Goal: Book appointment/travel/reservation

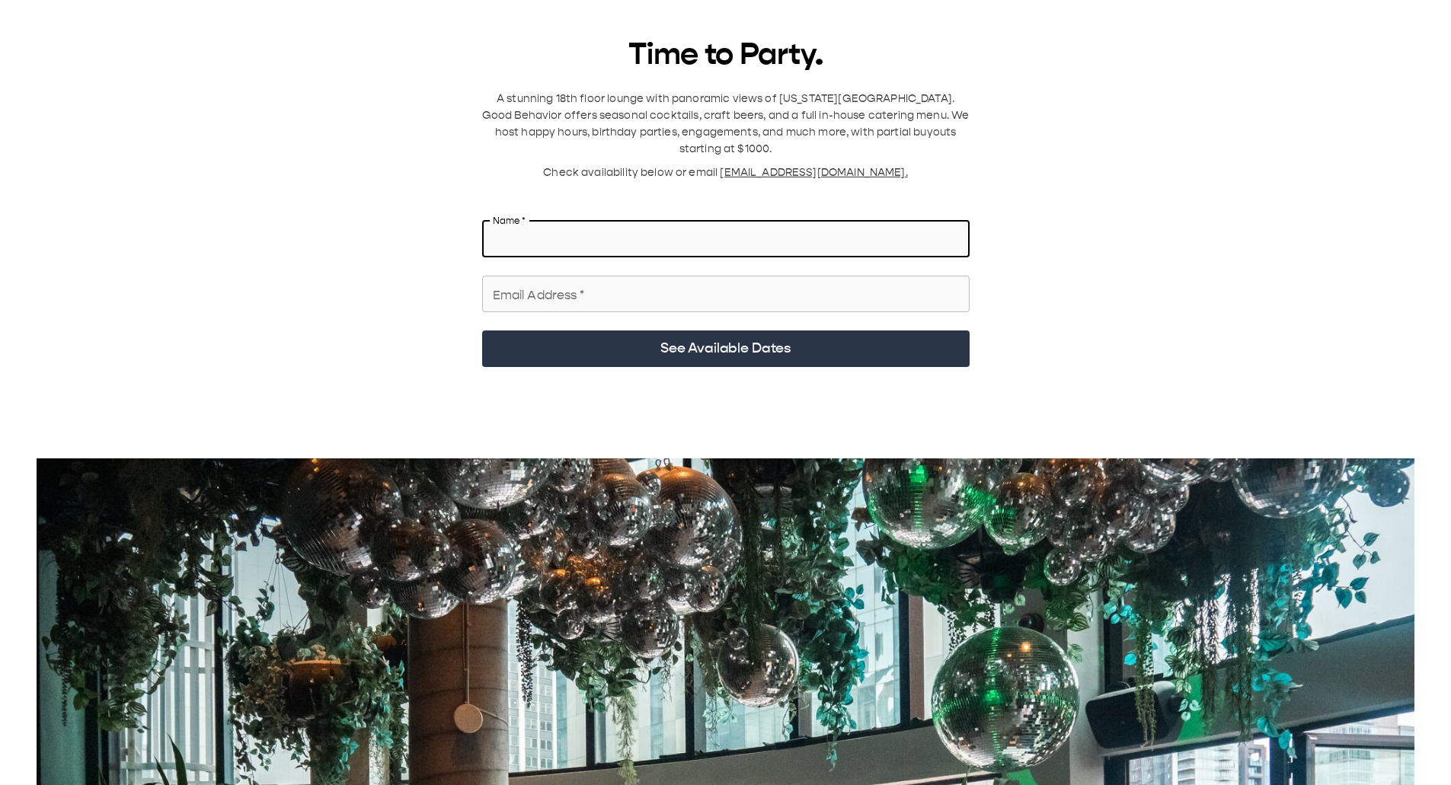
click at [630, 113] on input "Name   *" at bounding box center [725, 239] width 487 height 43
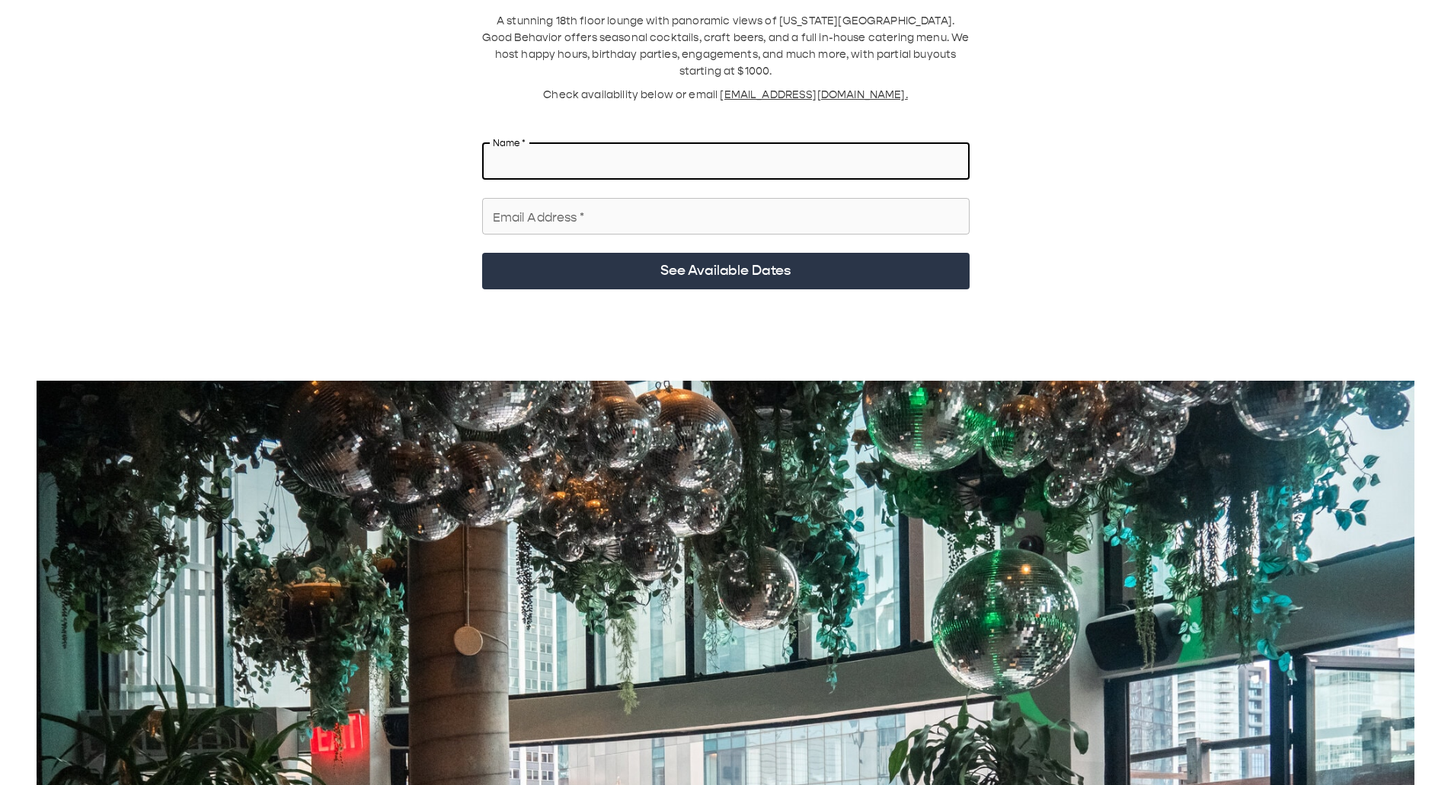
scroll to position [76, 0]
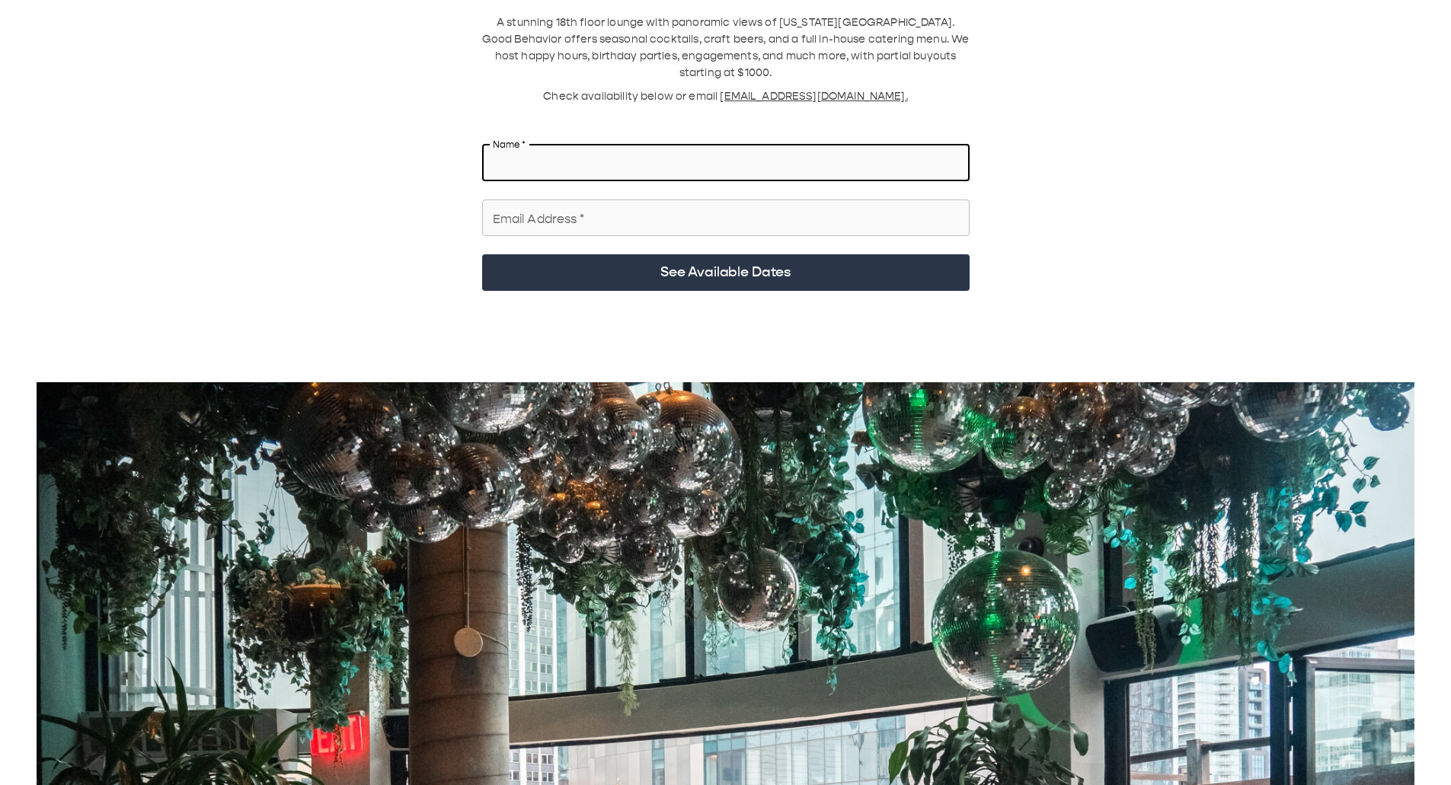
click at [631, 113] on input "Name   *" at bounding box center [725, 163] width 487 height 43
type input "*"
type input "**********"
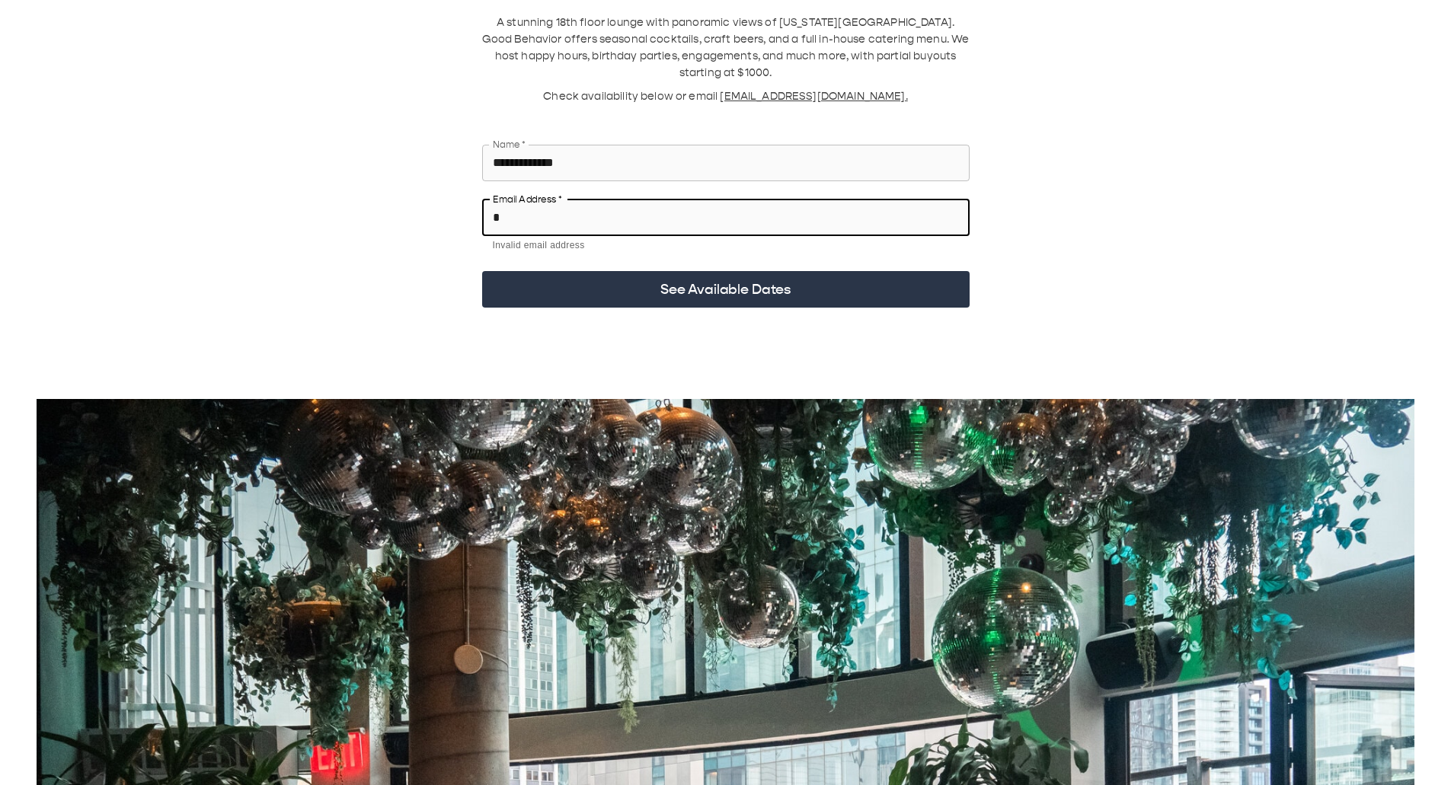
type input "**********"
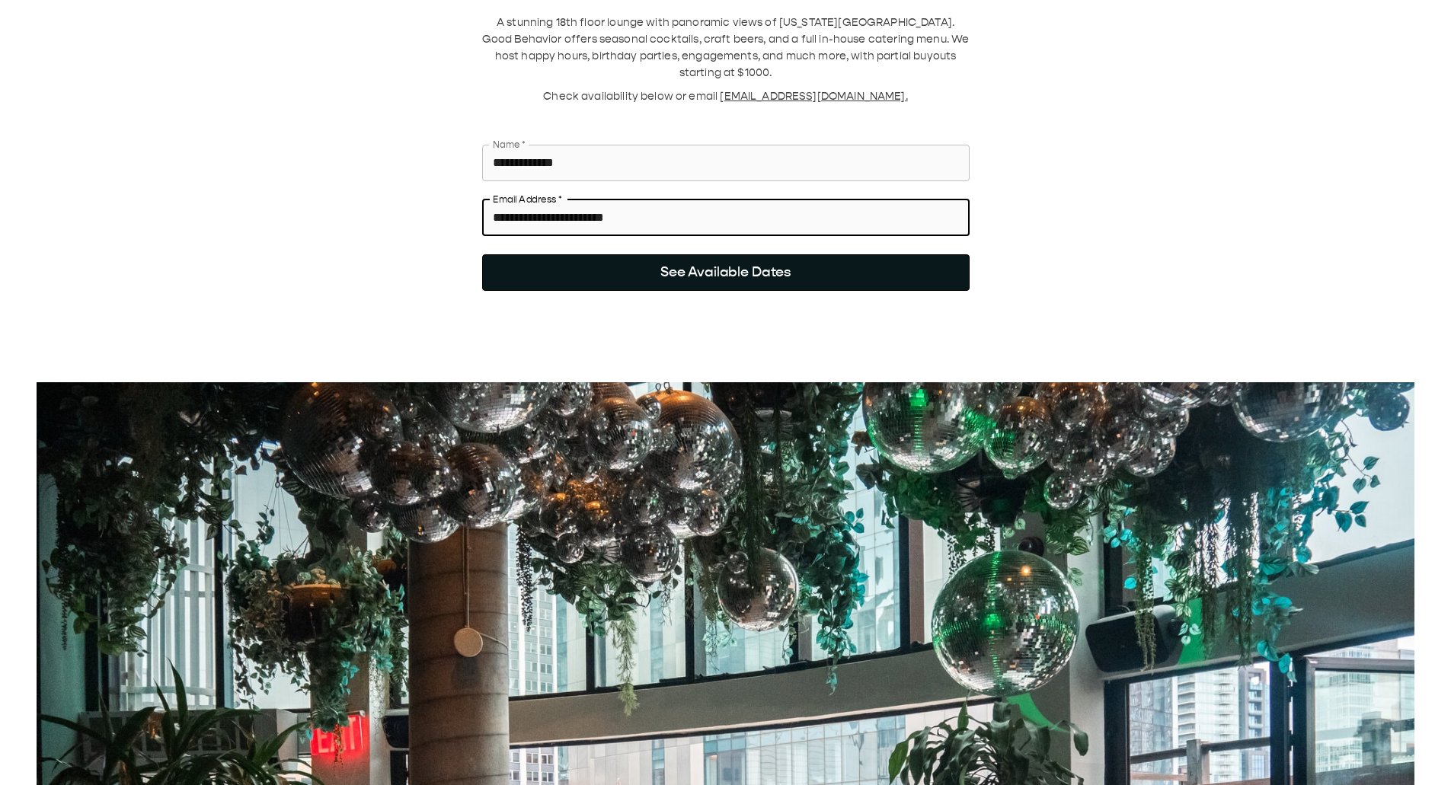
click at [724, 113] on button "See Available Dates" at bounding box center [725, 272] width 487 height 37
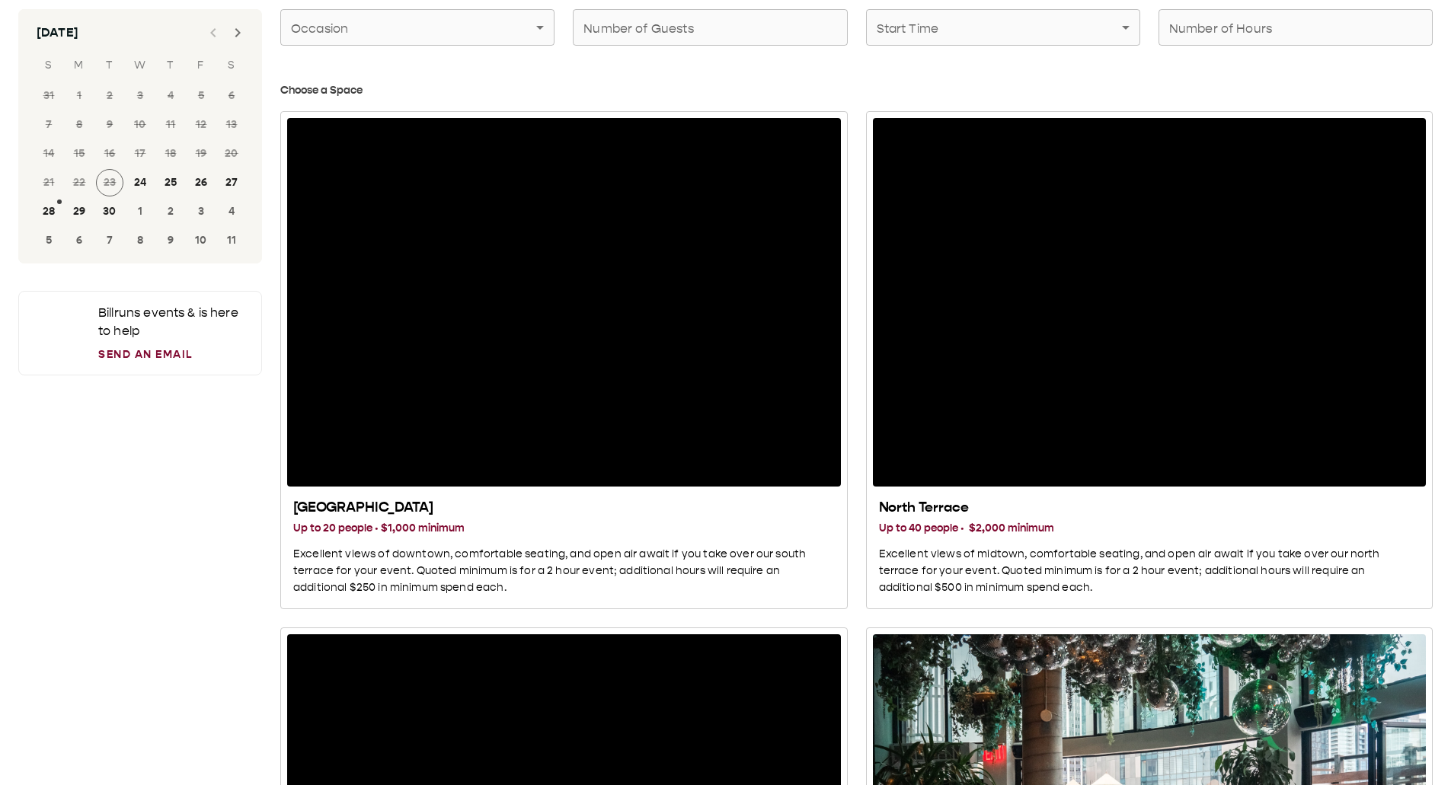
scroll to position [58, 0]
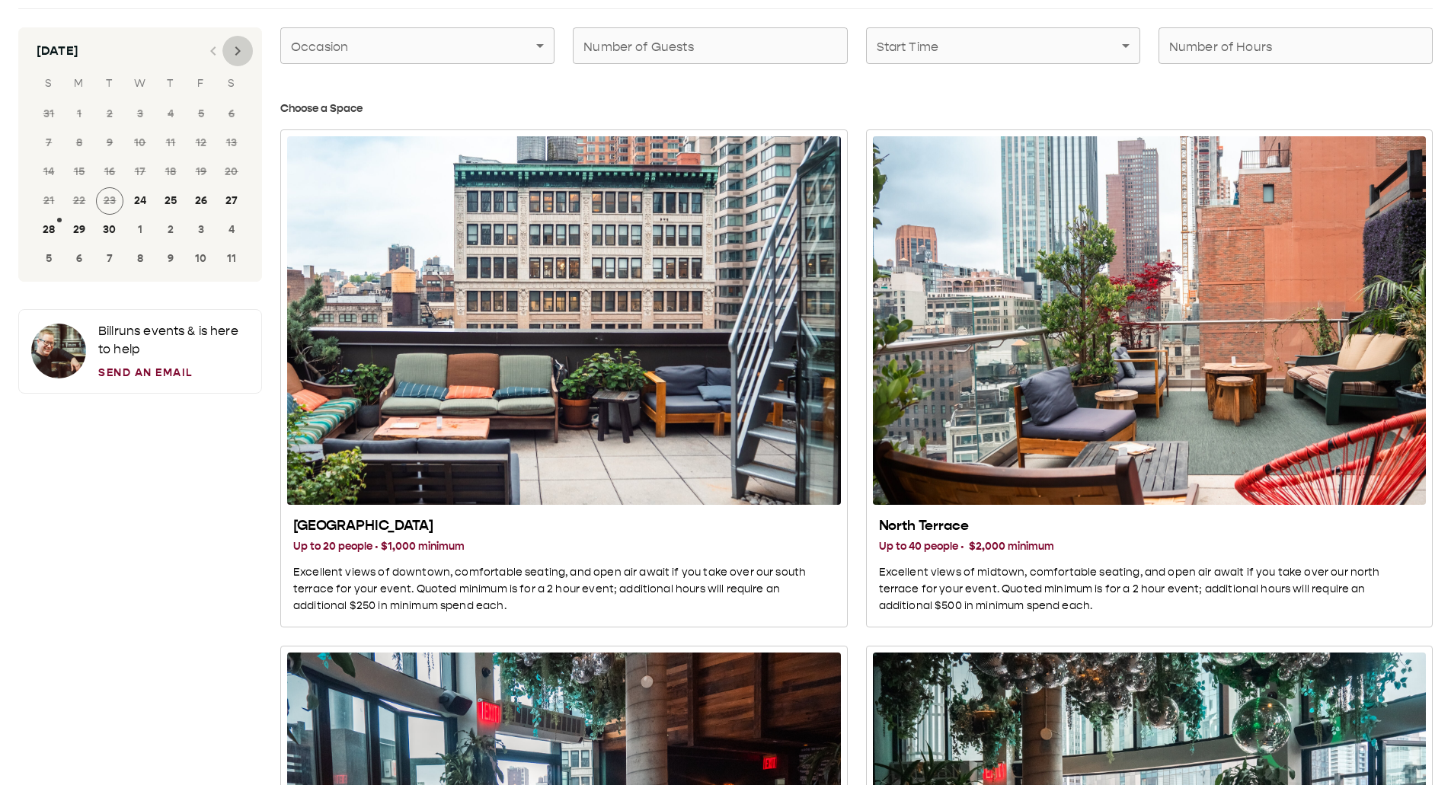
click at [237, 56] on icon "Next month" at bounding box center [237, 51] width 18 height 18
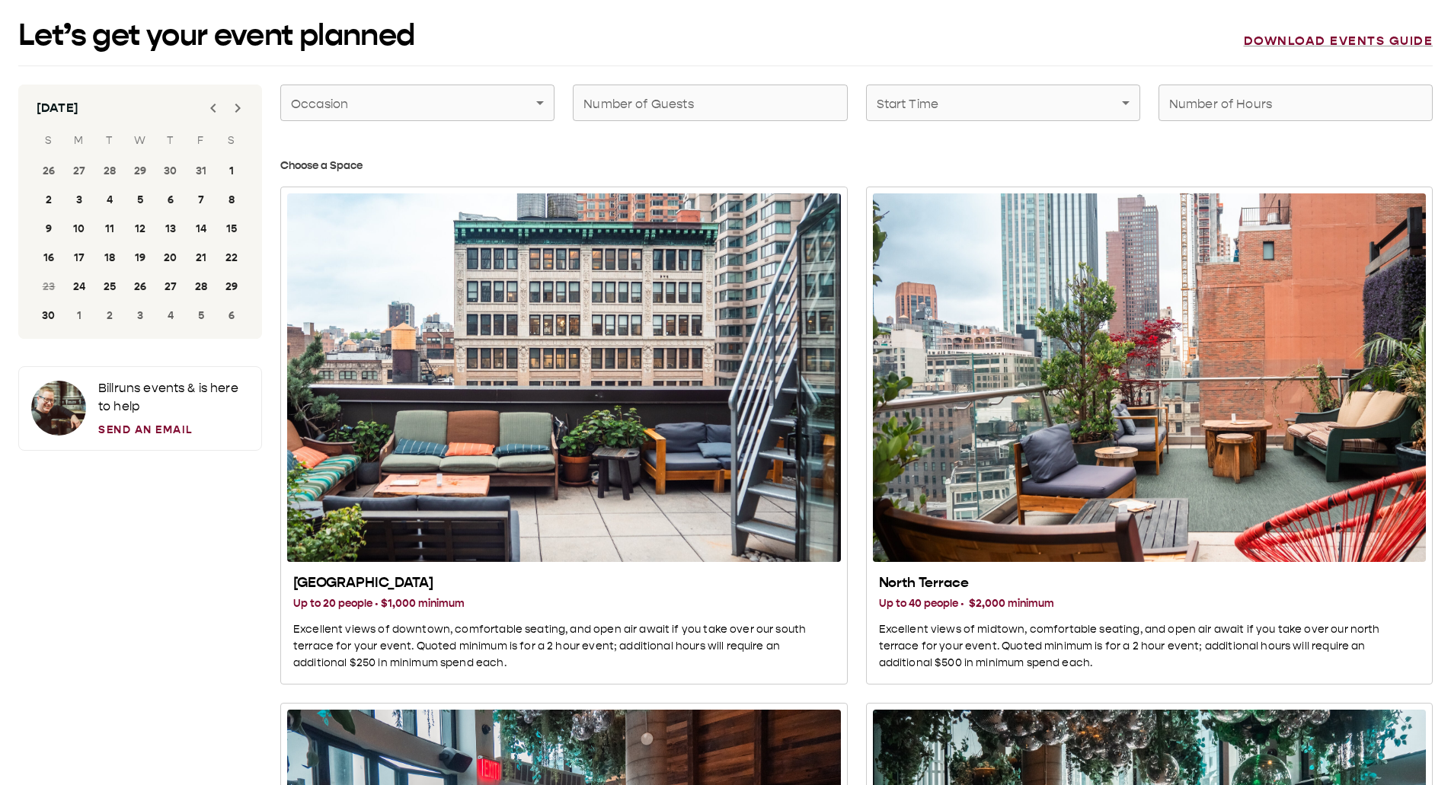
scroll to position [0, 0]
click at [236, 113] on icon "Next month" at bounding box center [237, 108] width 5 height 9
click at [166, 113] on button "4" at bounding box center [170, 171] width 27 height 27
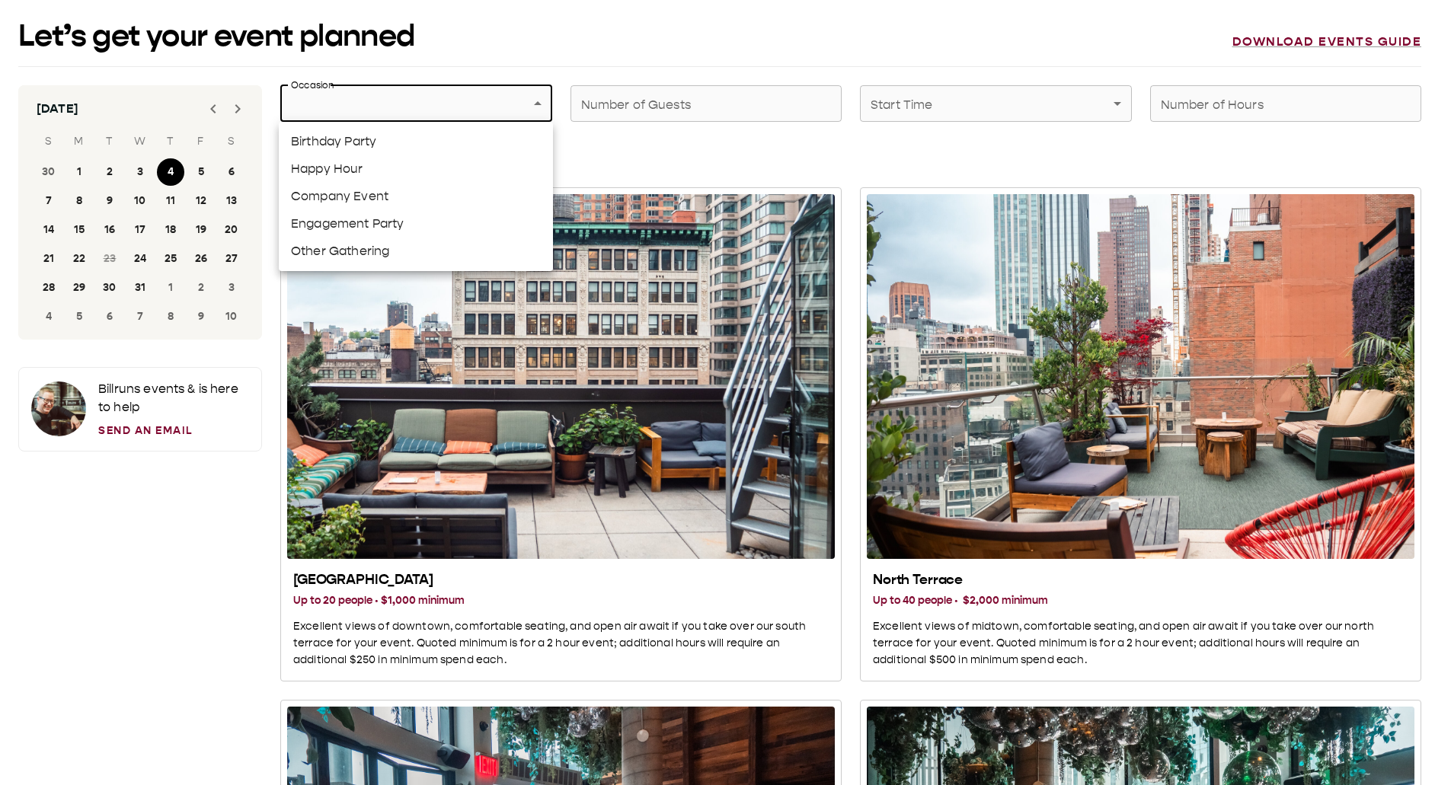
click at [379, 113] on li "Happy Hour" at bounding box center [416, 168] width 274 height 27
type input "**********"
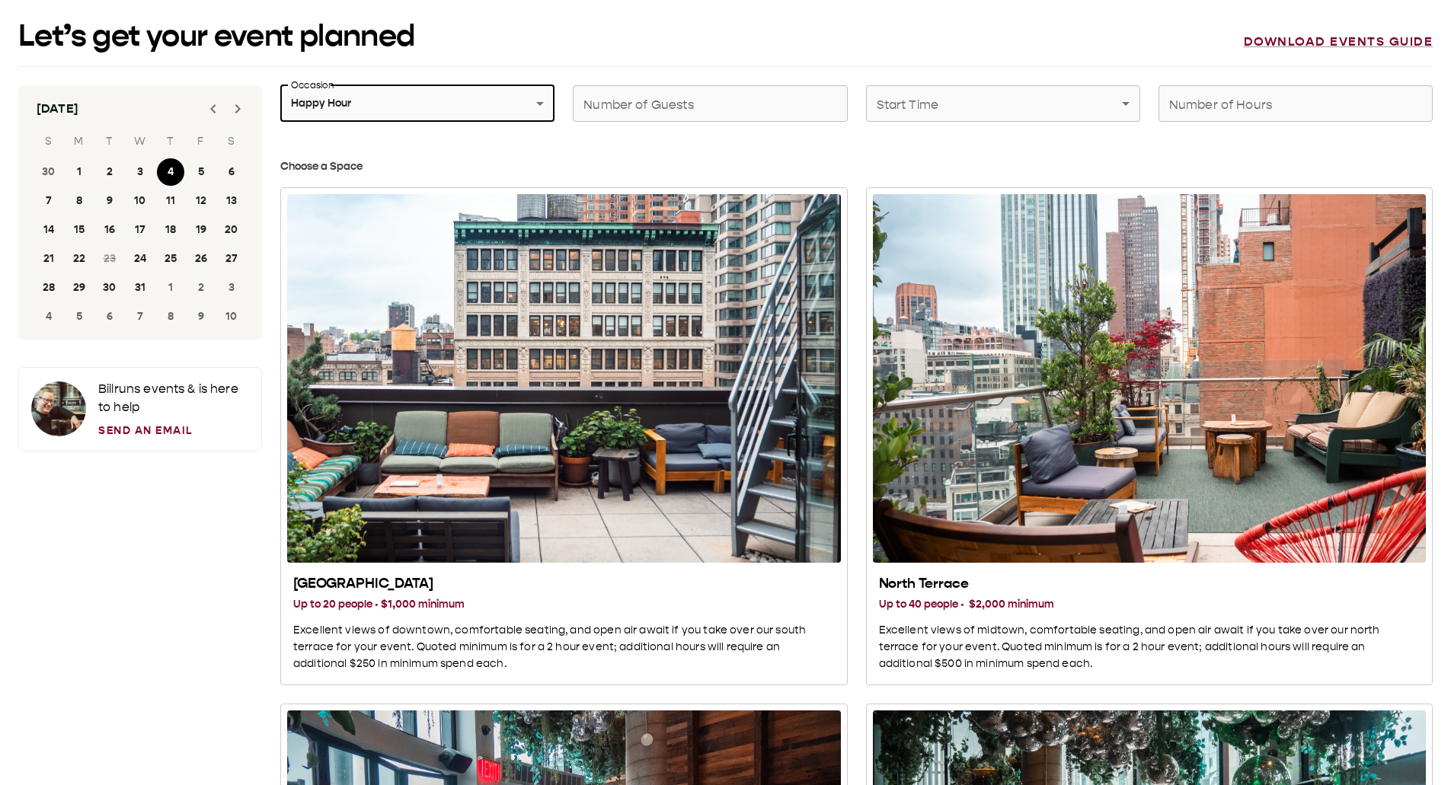
click at [753, 97] on input "Number of Guests" at bounding box center [710, 103] width 274 height 43
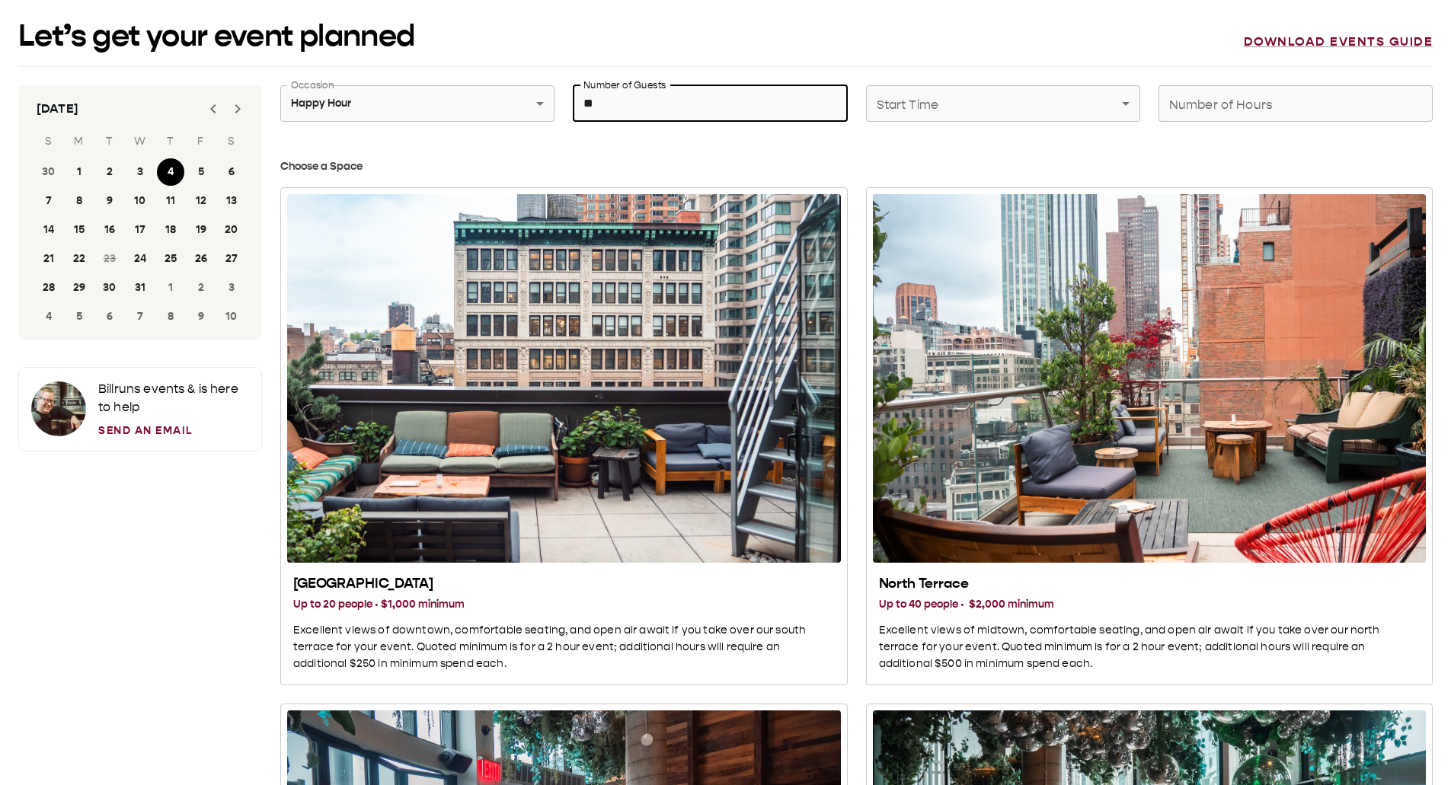
type input "**"
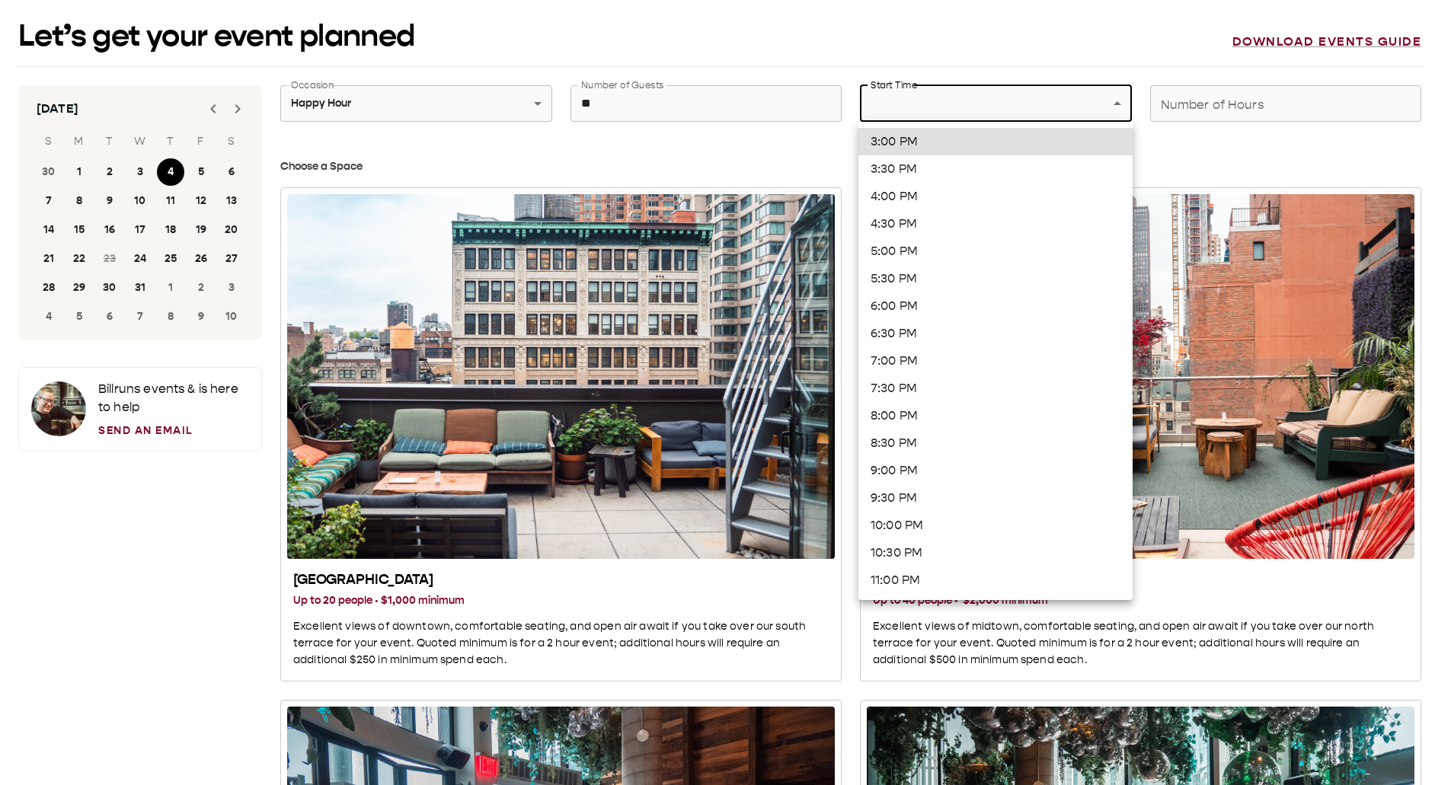
click at [946, 113] on li "4:30 PM" at bounding box center [995, 223] width 274 height 27
type input "*******"
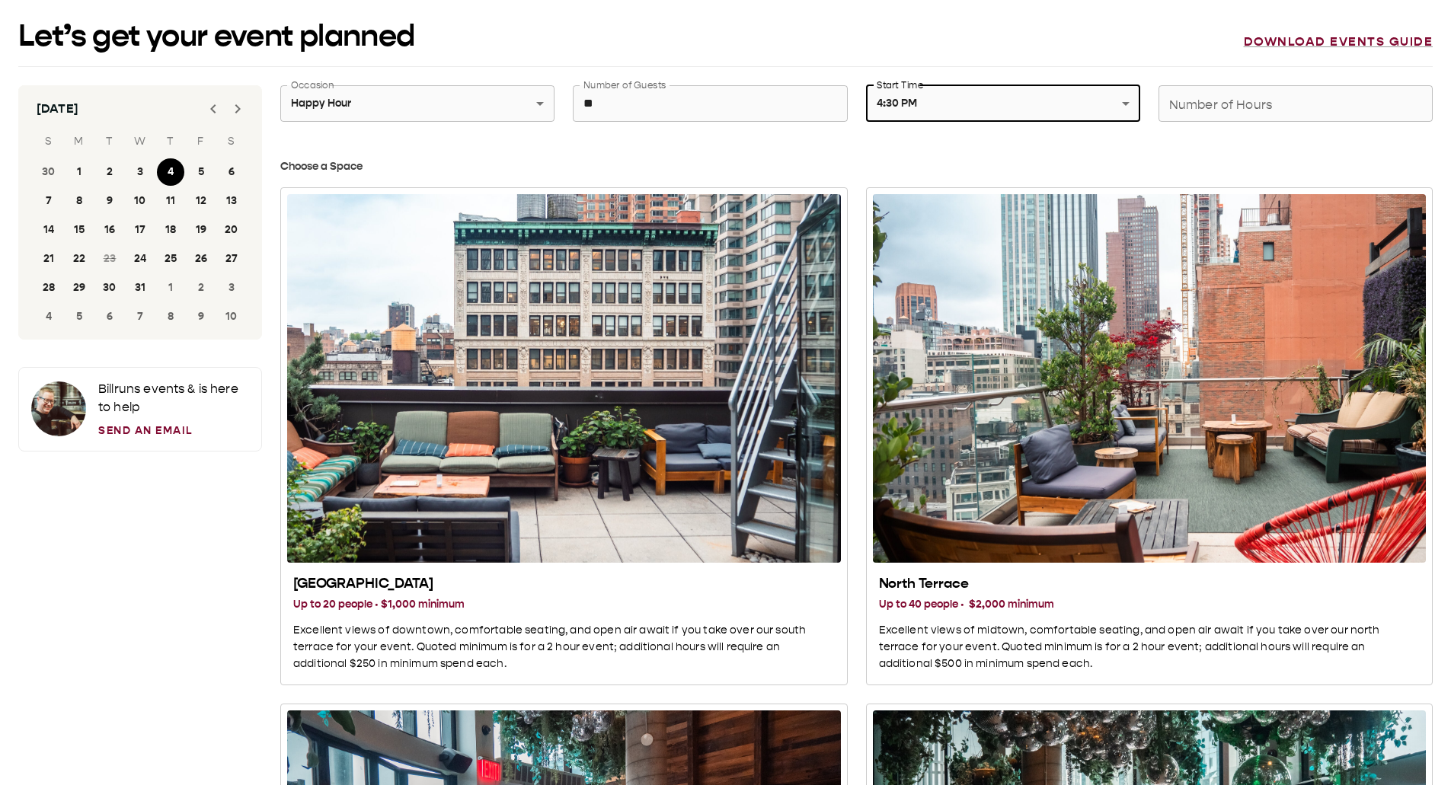
click at [1206, 96] on input "Number of Hours" at bounding box center [1295, 103] width 274 height 43
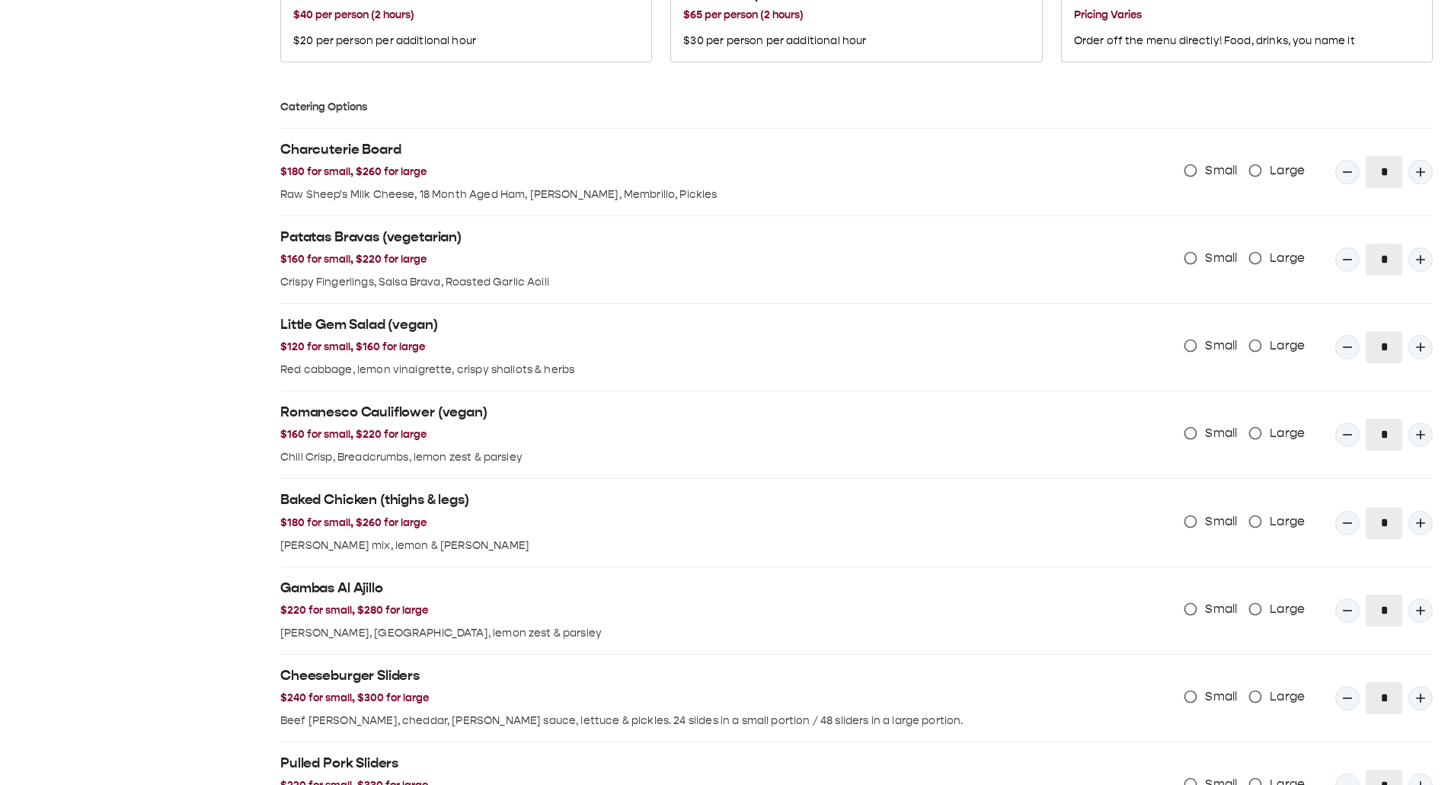
scroll to position [1371, 0]
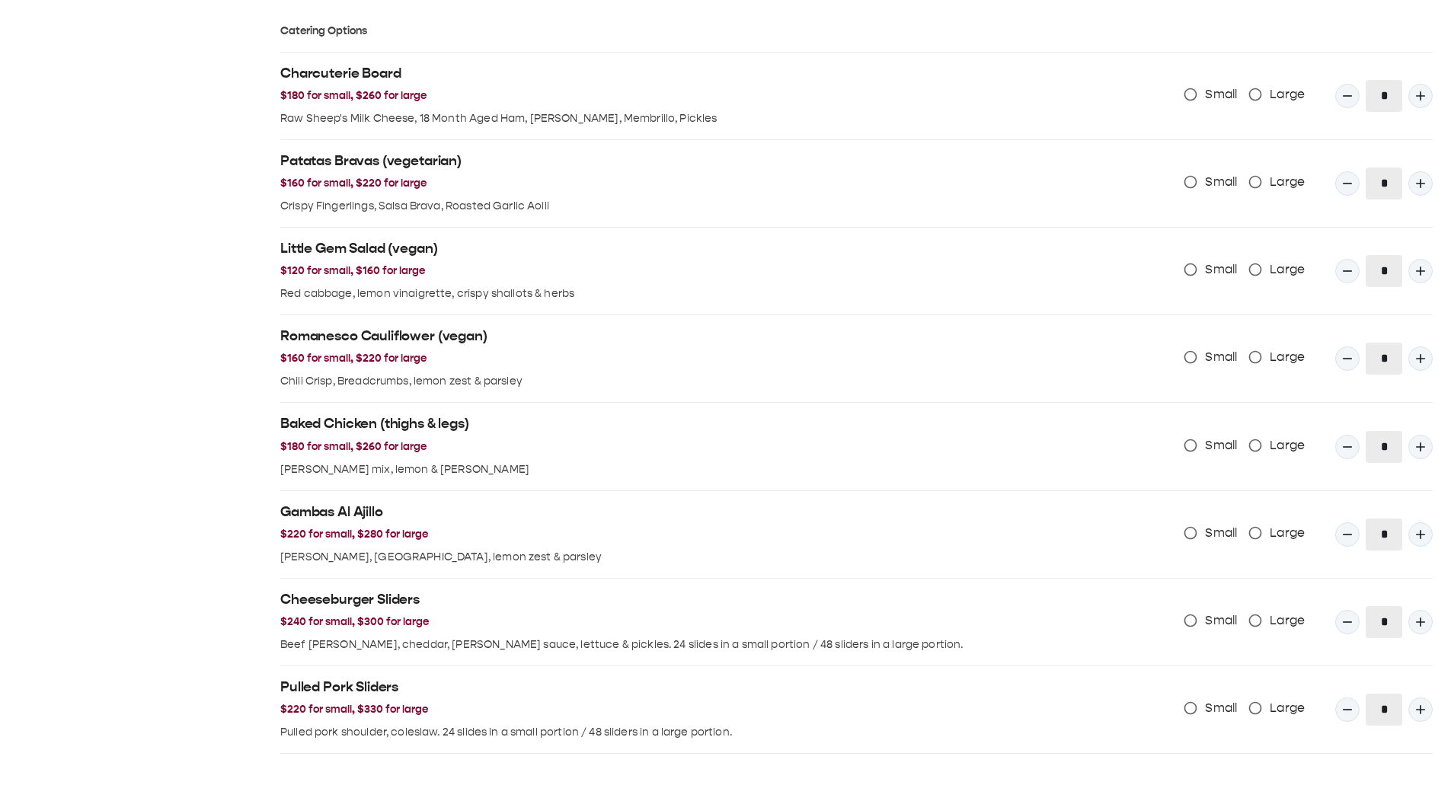
type input "*"
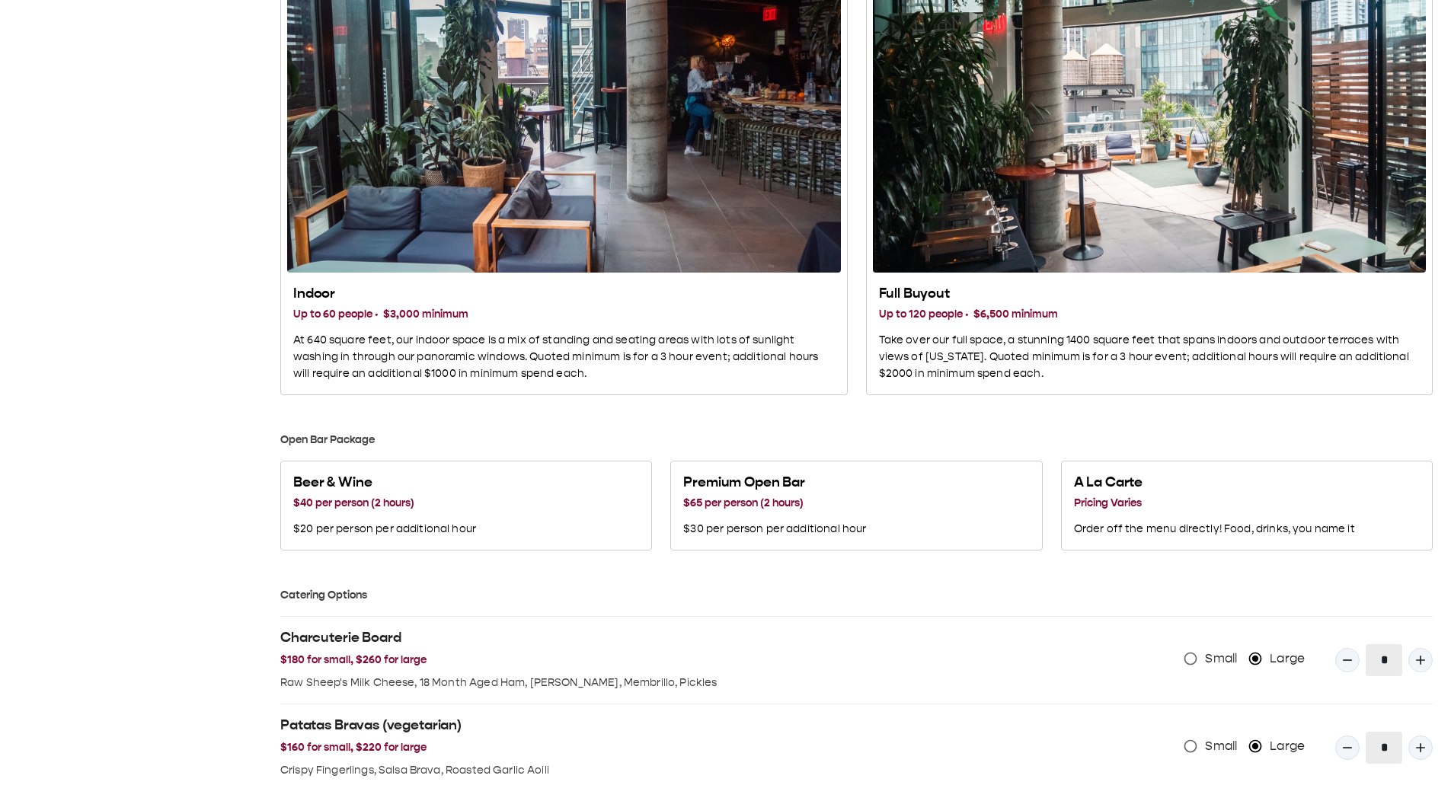
scroll to position [734, 0]
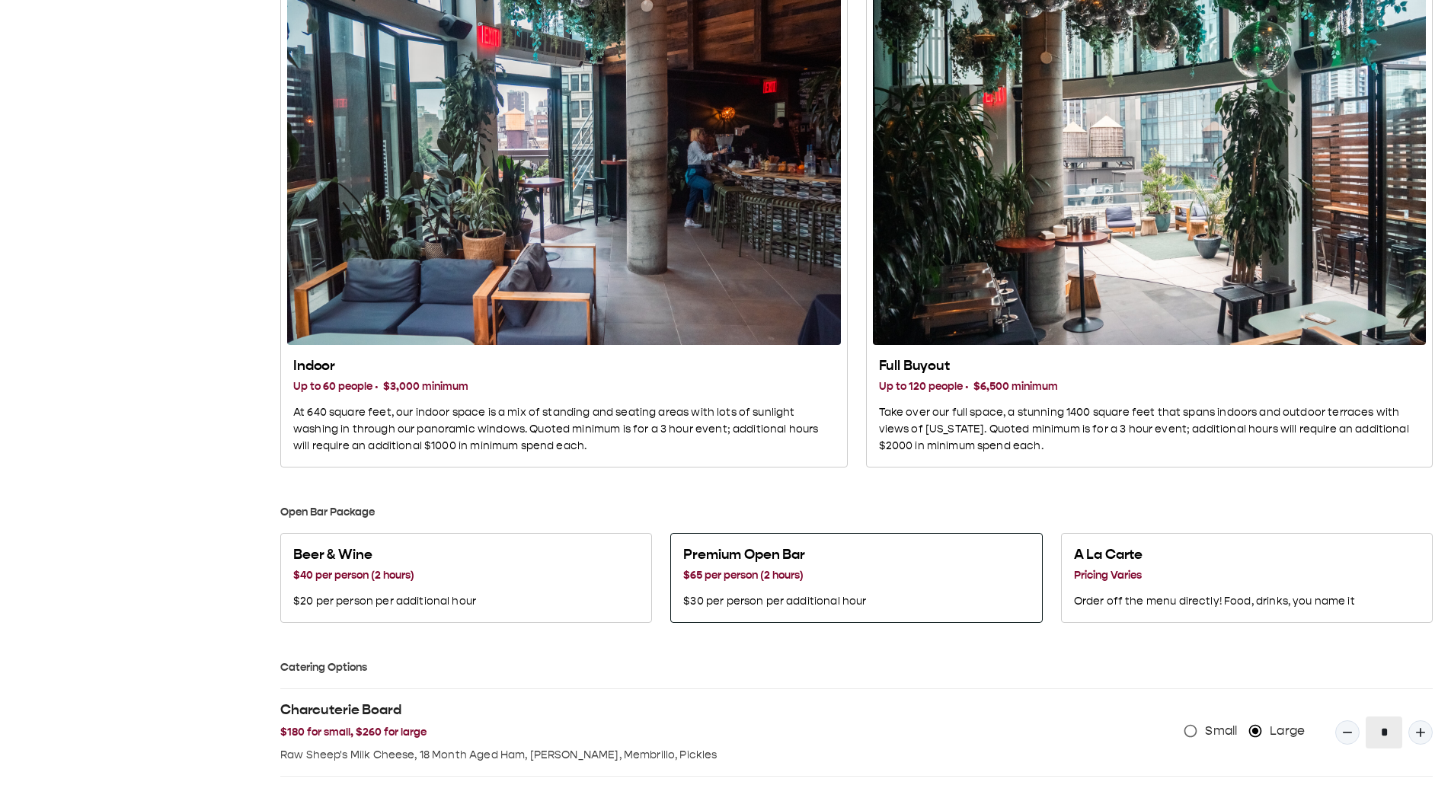
click at [797, 113] on h3 "$65 per person (2 hours)" at bounding box center [774, 575] width 183 height 17
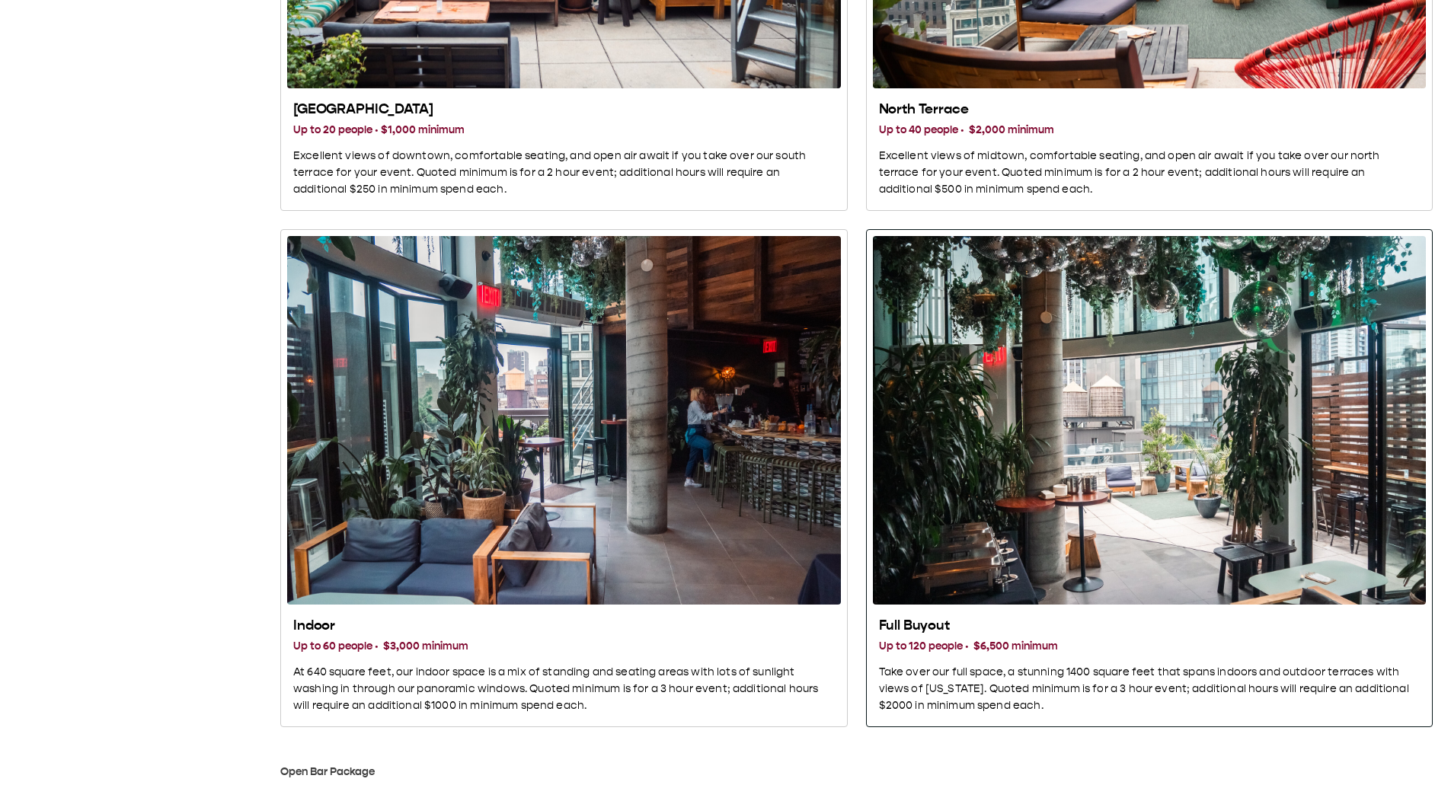
scroll to position [506, 0]
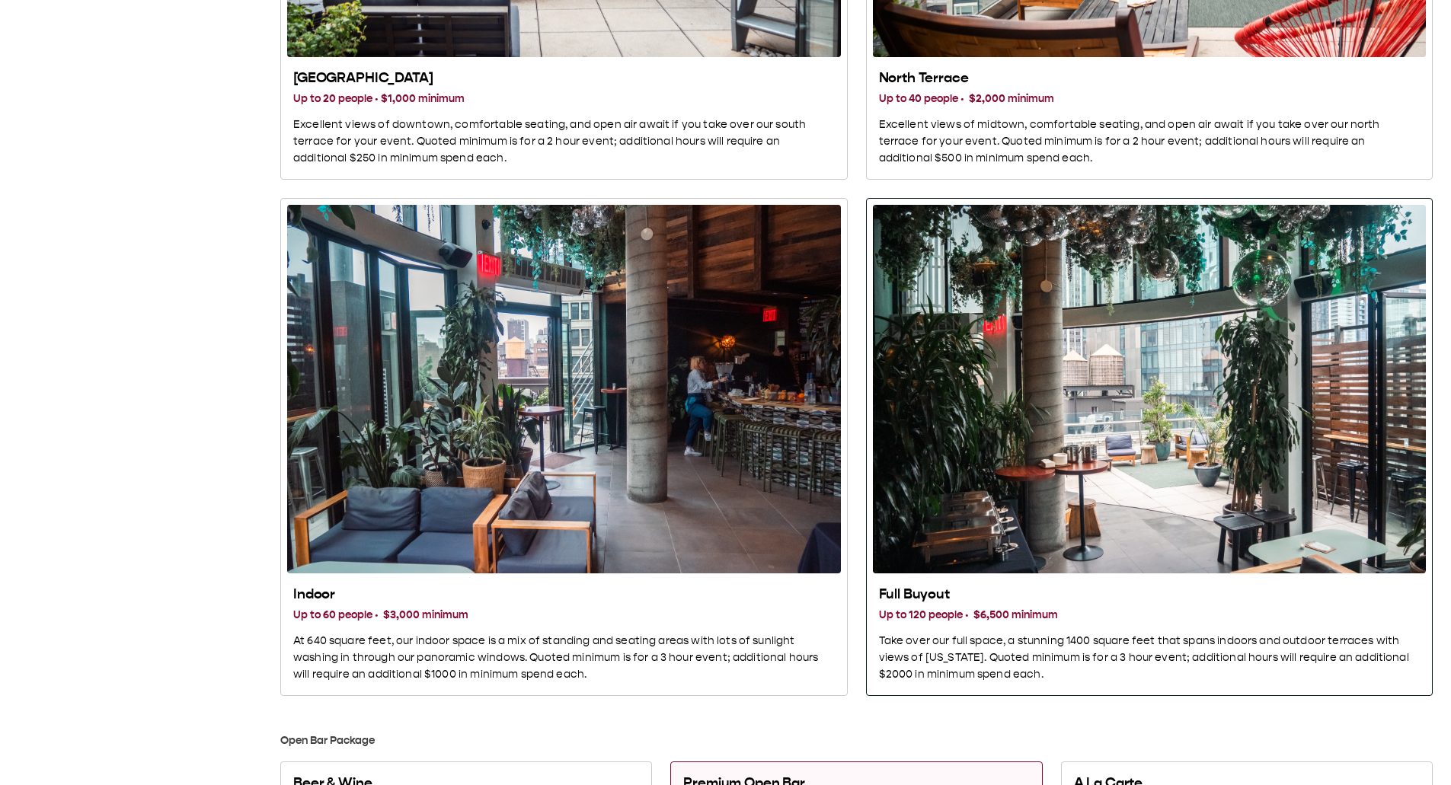
click at [1177, 113] on div "Full Buyout Up to 120 people · $6,500 minimum Take over our full space, a stunn…" at bounding box center [1149, 634] width 541 height 97
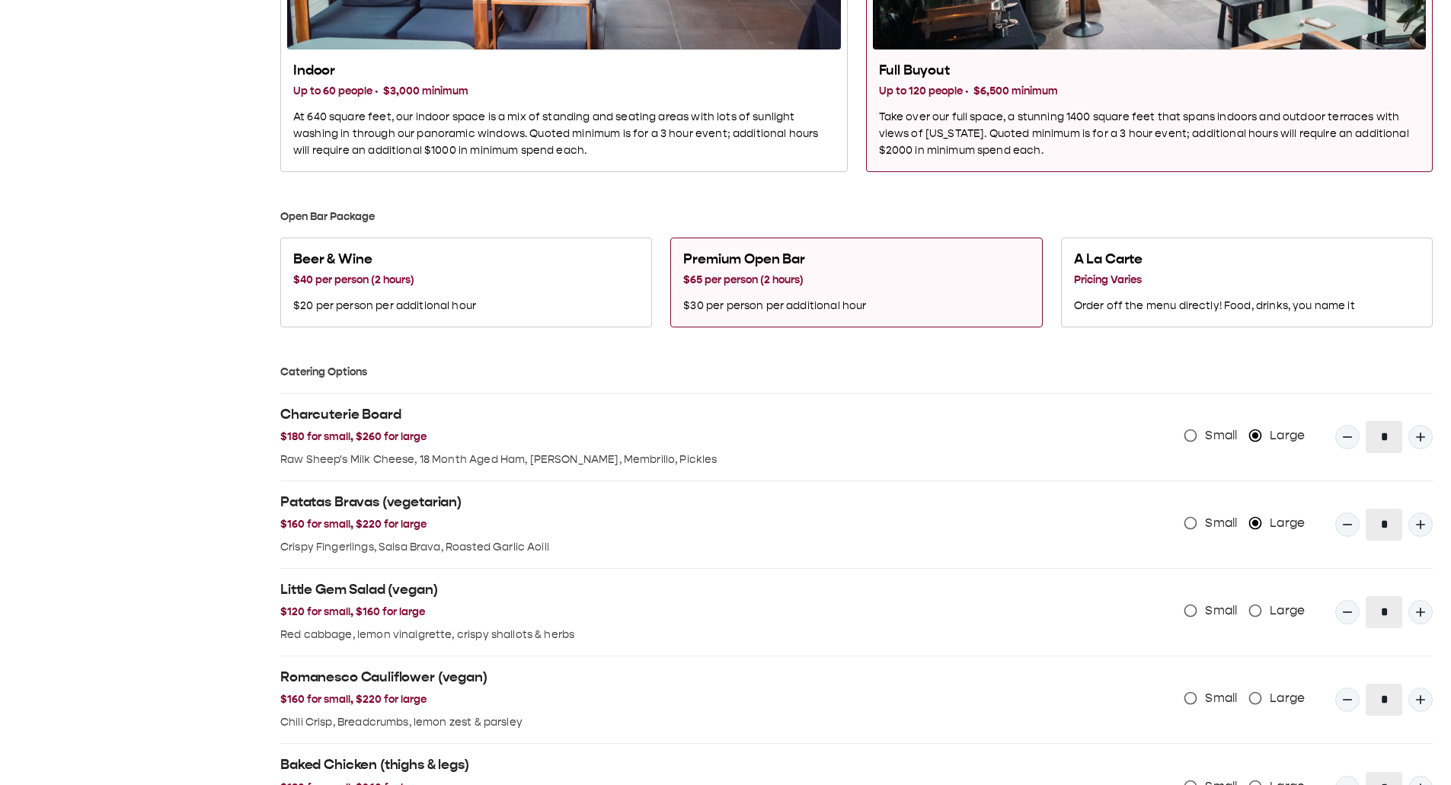
scroll to position [1039, 0]
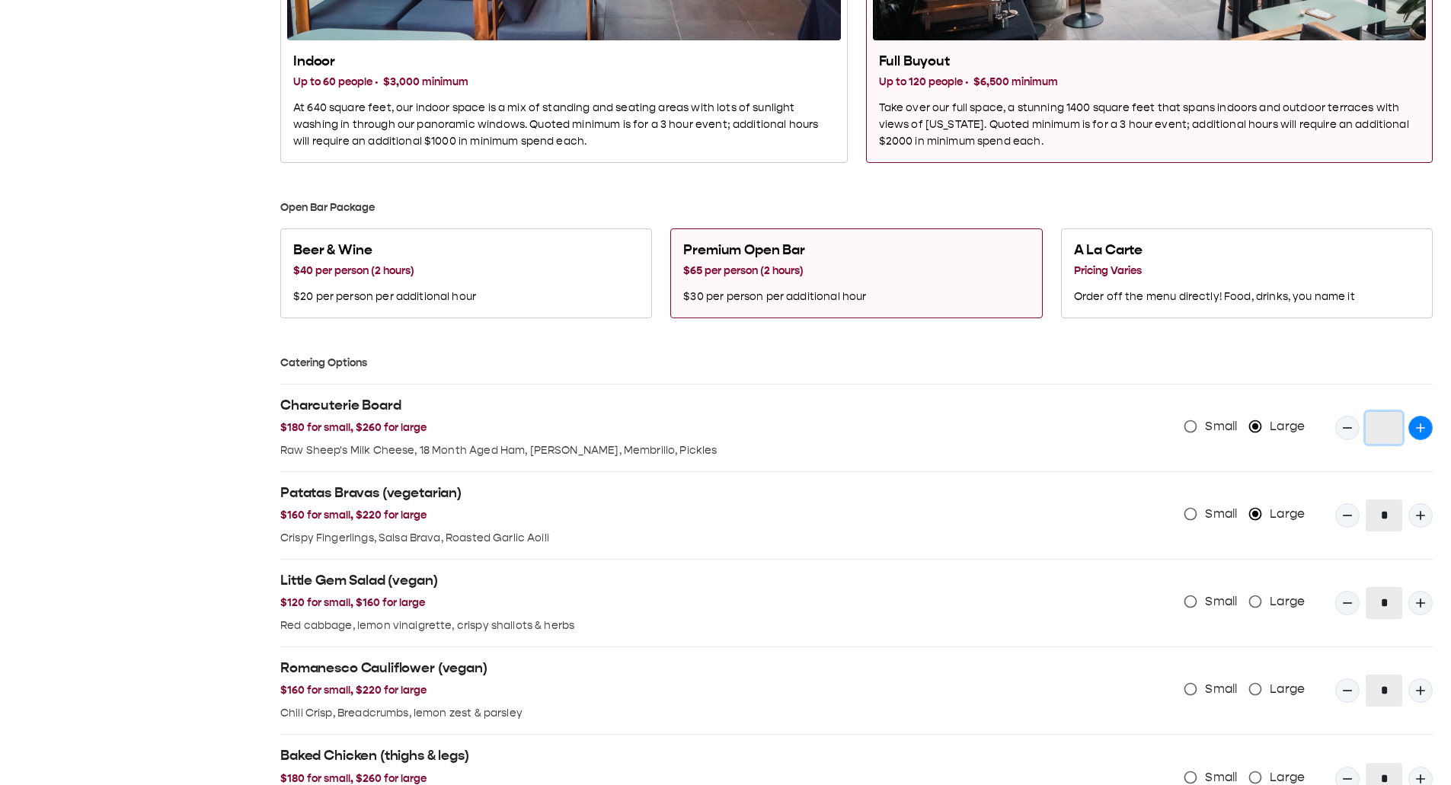
click at [1206, 113] on button "Quantity Input" at bounding box center [1420, 428] width 24 height 24
click at [1206, 113] on icon "Quantity Input" at bounding box center [1420, 427] width 15 height 15
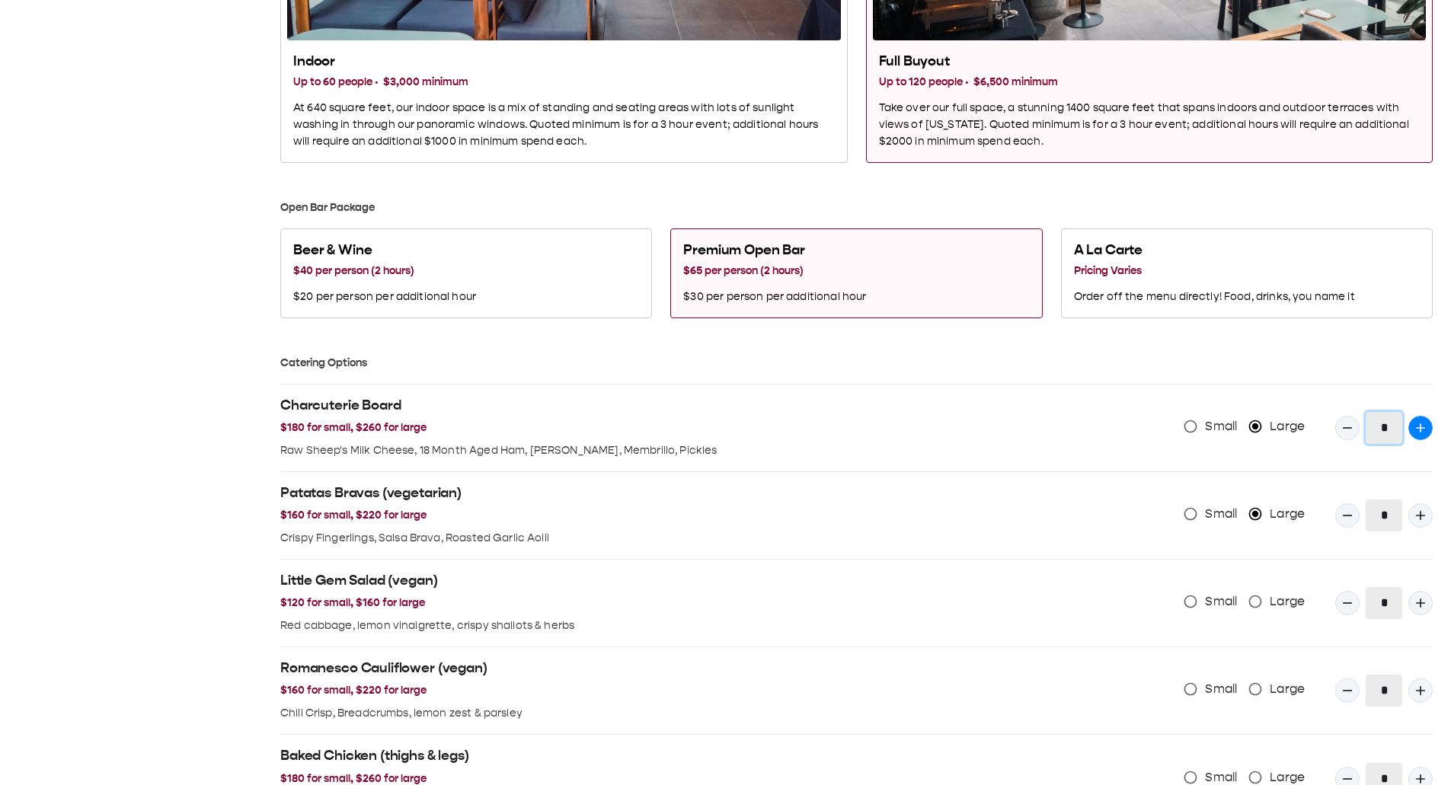
type input "*"
click at [1206, 113] on icon "Quantity Input" at bounding box center [1420, 515] width 15 height 15
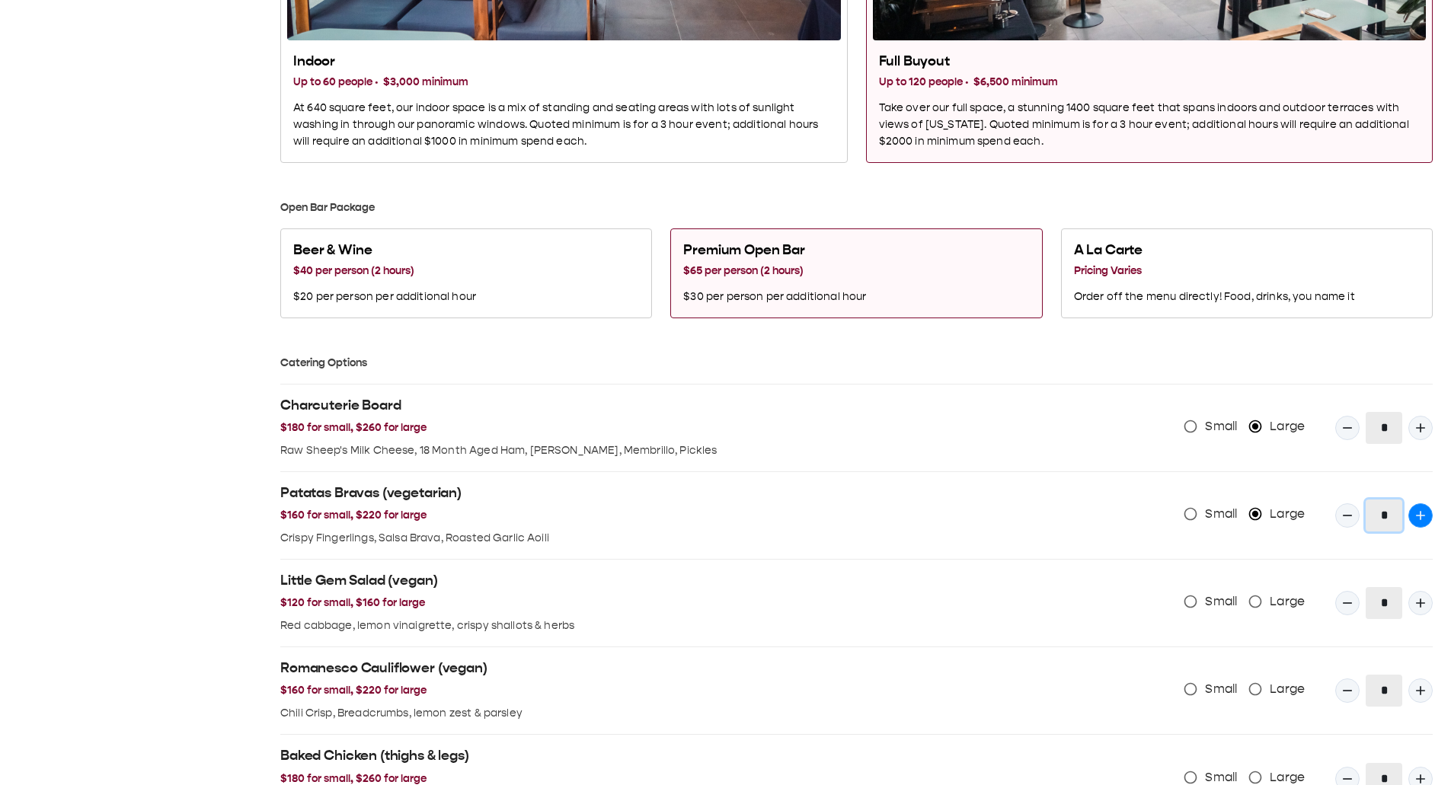
click at [1206, 113] on icon "Quantity Input" at bounding box center [1420, 515] width 15 height 15
type input "*"
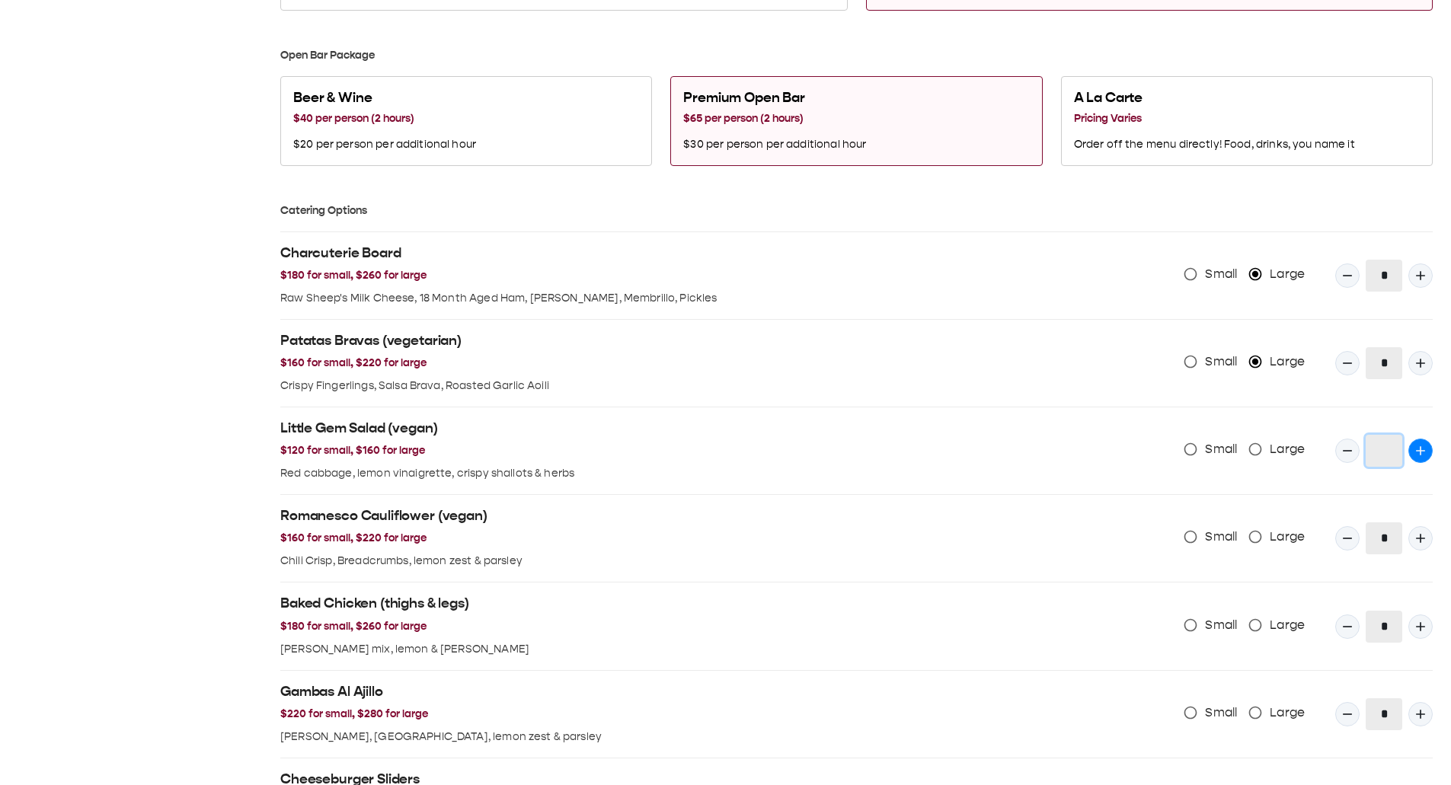
click at [1206, 113] on button "Quantity Input" at bounding box center [1420, 451] width 24 height 24
click at [1206, 113] on icon "Quantity Input" at bounding box center [1420, 450] width 15 height 15
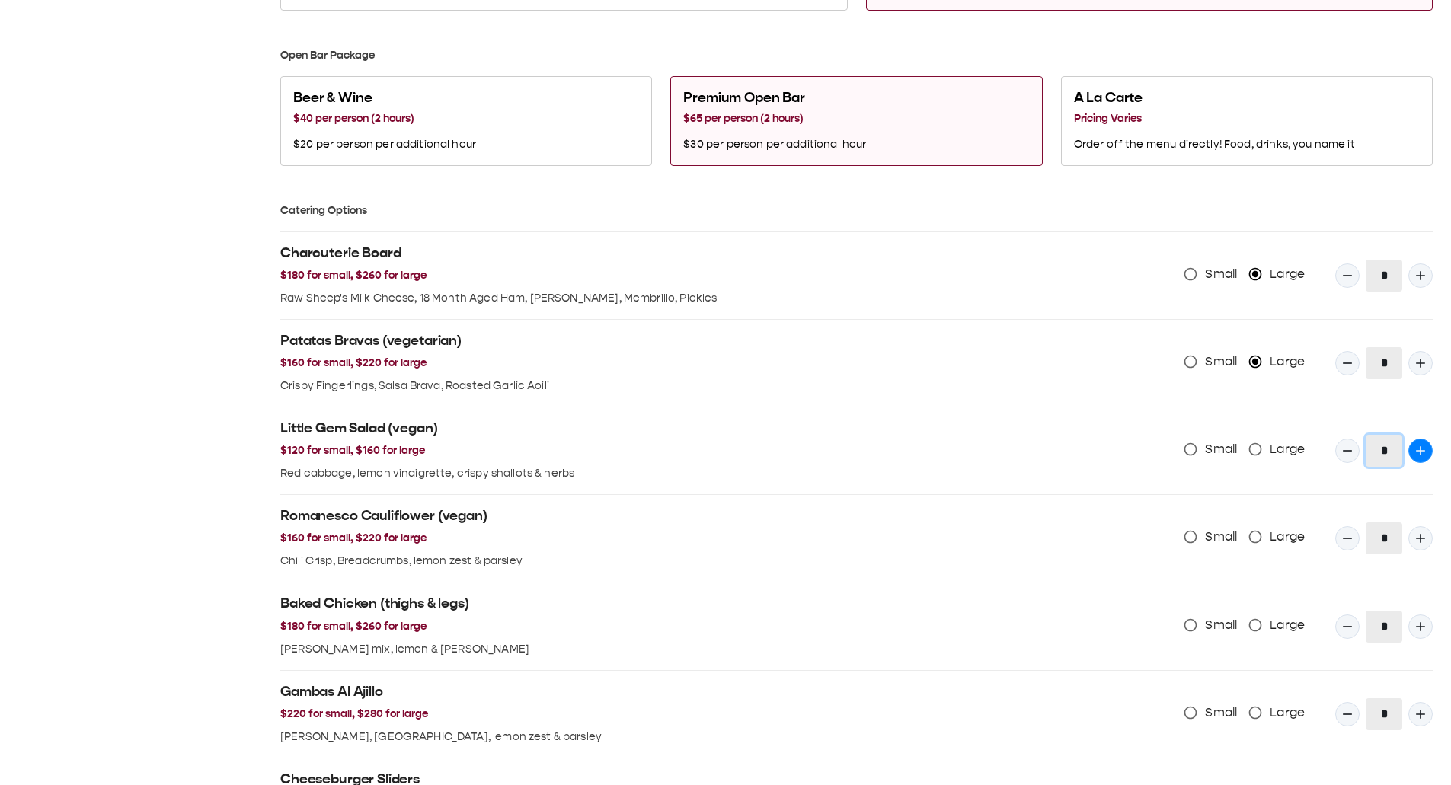
type input "*"
click at [1206, 113] on icon "Quantity Input" at bounding box center [1420, 538] width 15 height 15
type input "*"
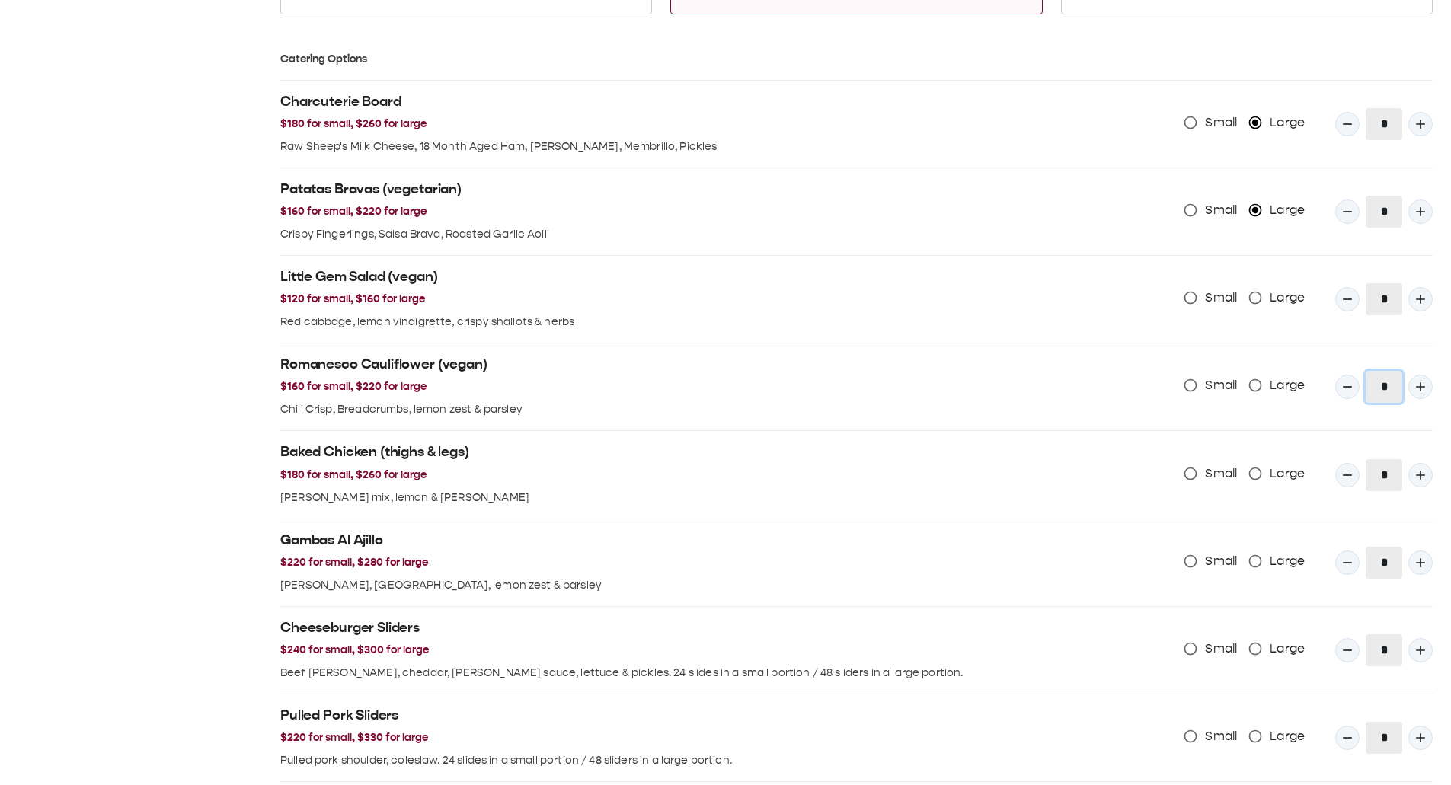
scroll to position [1343, 0]
click at [1206, 113] on icon "Quantity Input" at bounding box center [1420, 474] width 15 height 15
type input "*"
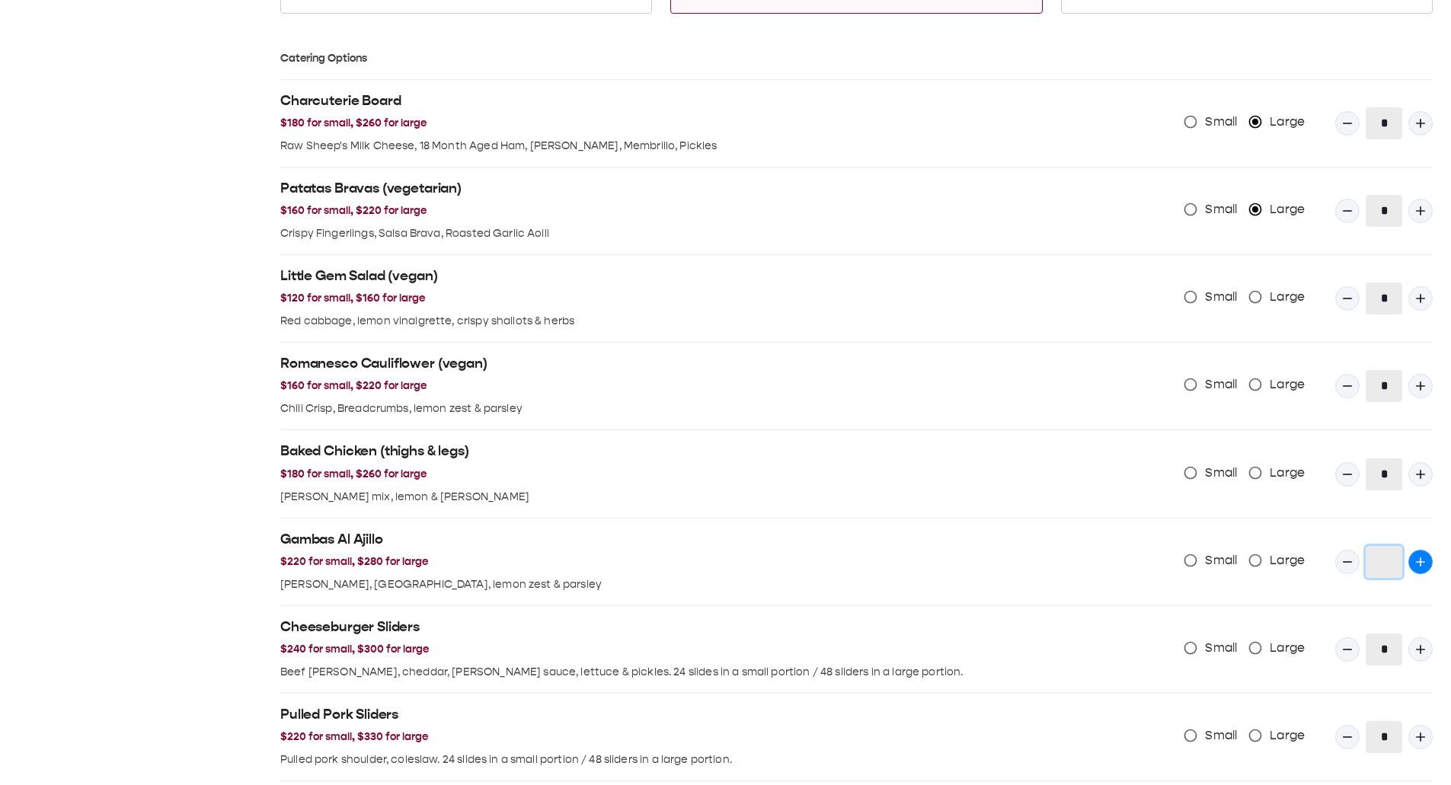
click at [1206, 113] on icon "Quantity Input" at bounding box center [1420, 561] width 15 height 15
drag, startPoint x: 1412, startPoint y: 557, endPoint x: 1407, endPoint y: 585, distance: 27.8
click at [1206, 113] on icon "Quantity Input" at bounding box center [1420, 561] width 15 height 15
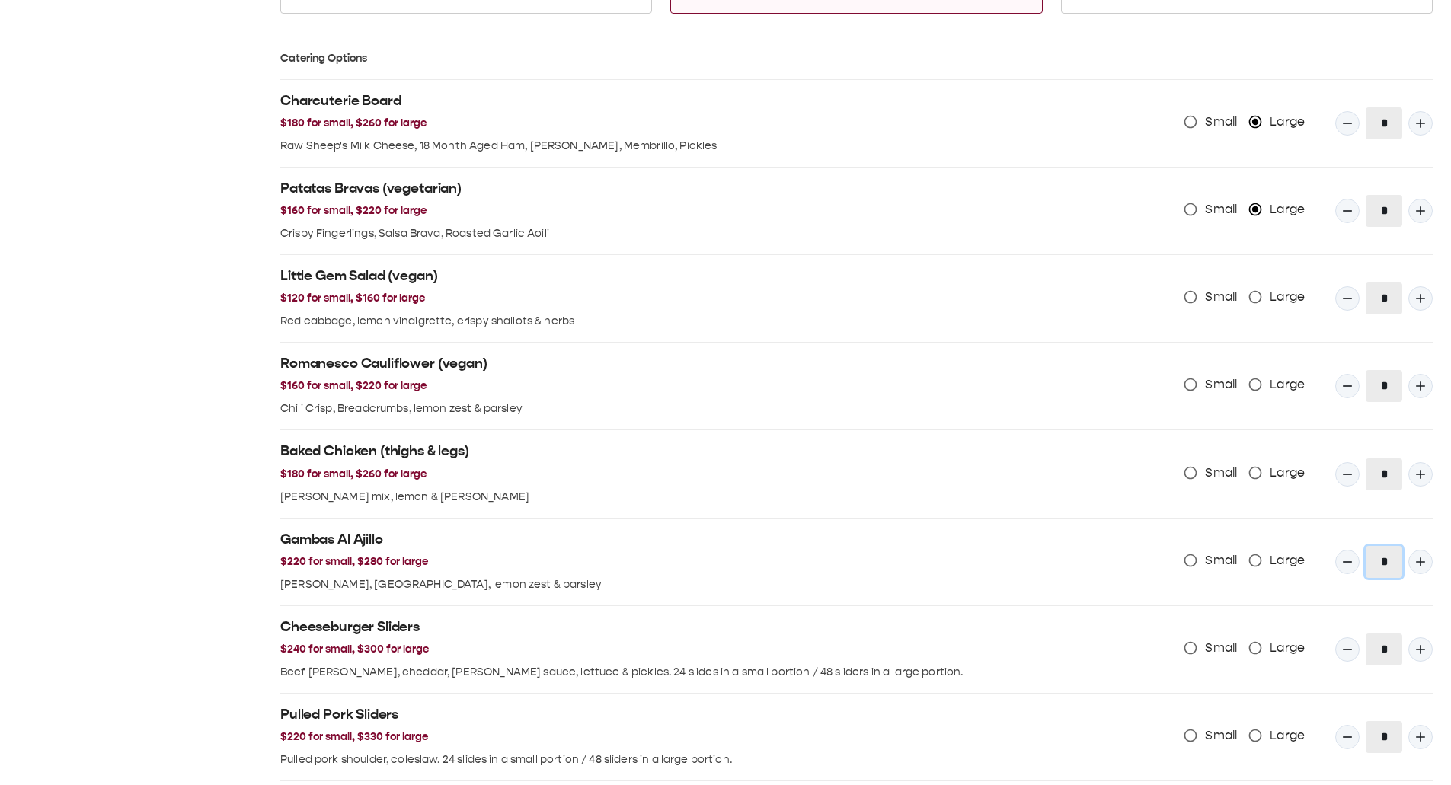
type input "*"
click at [1206, 113] on button "Quantity Input" at bounding box center [1420, 649] width 24 height 24
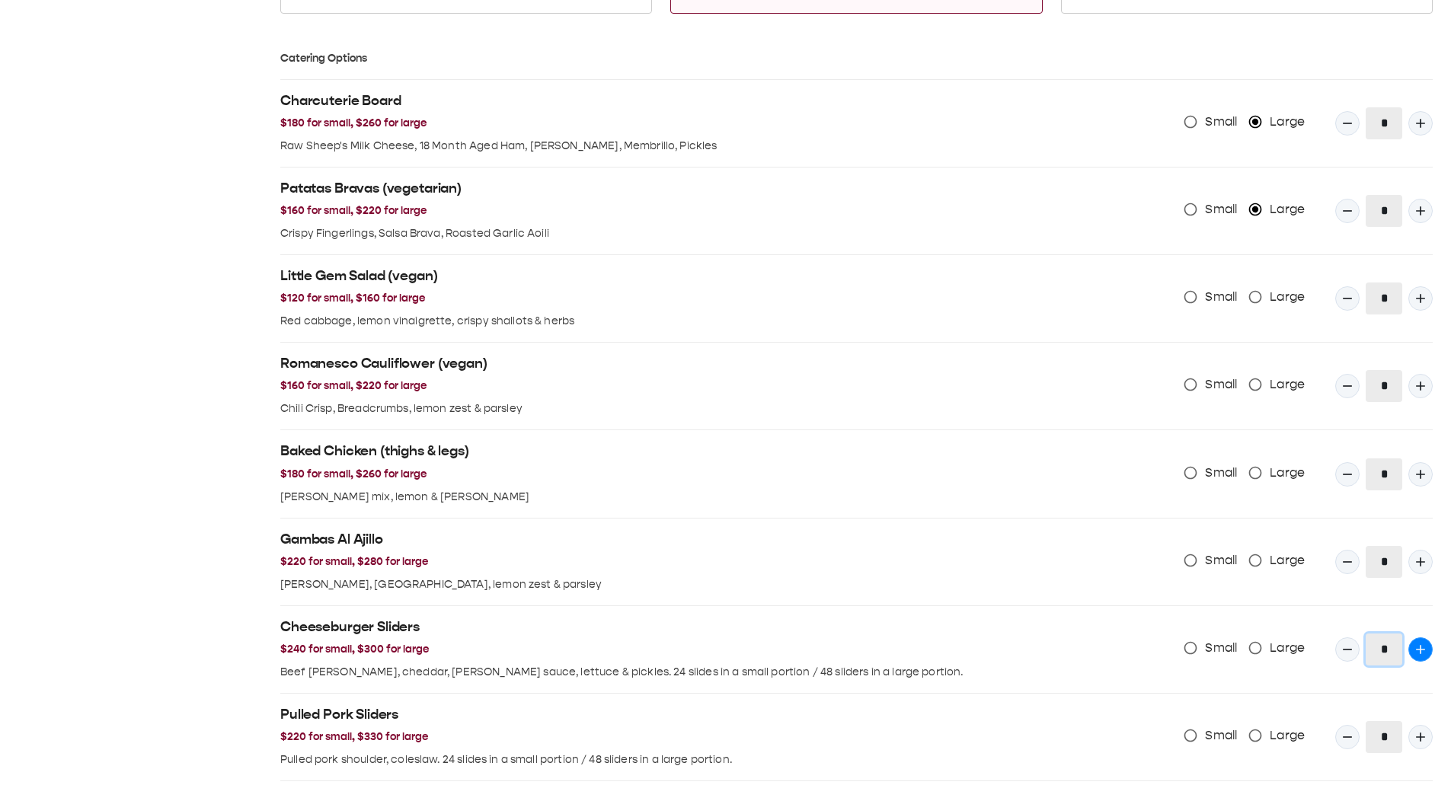
type input "*"
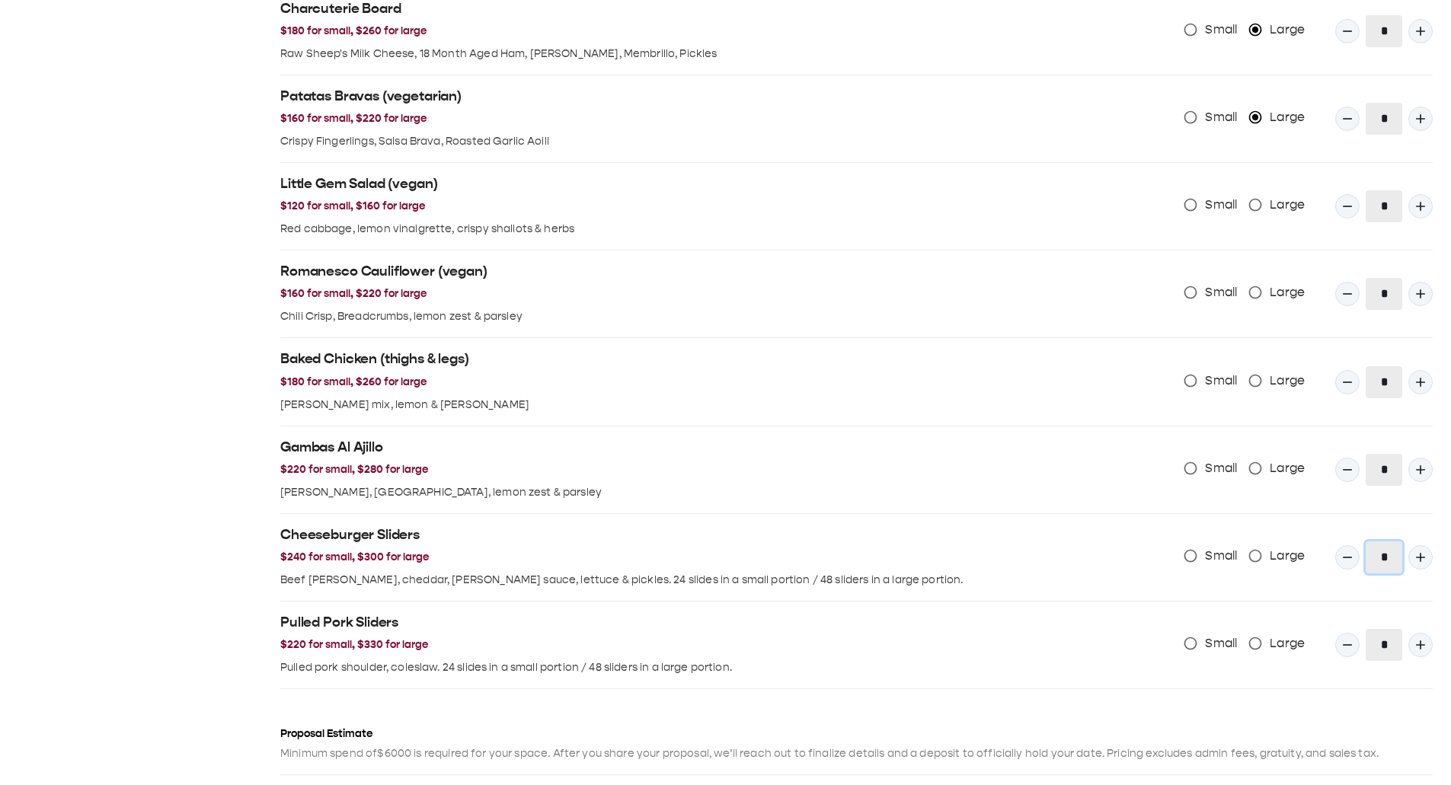
scroll to position [1572, 0]
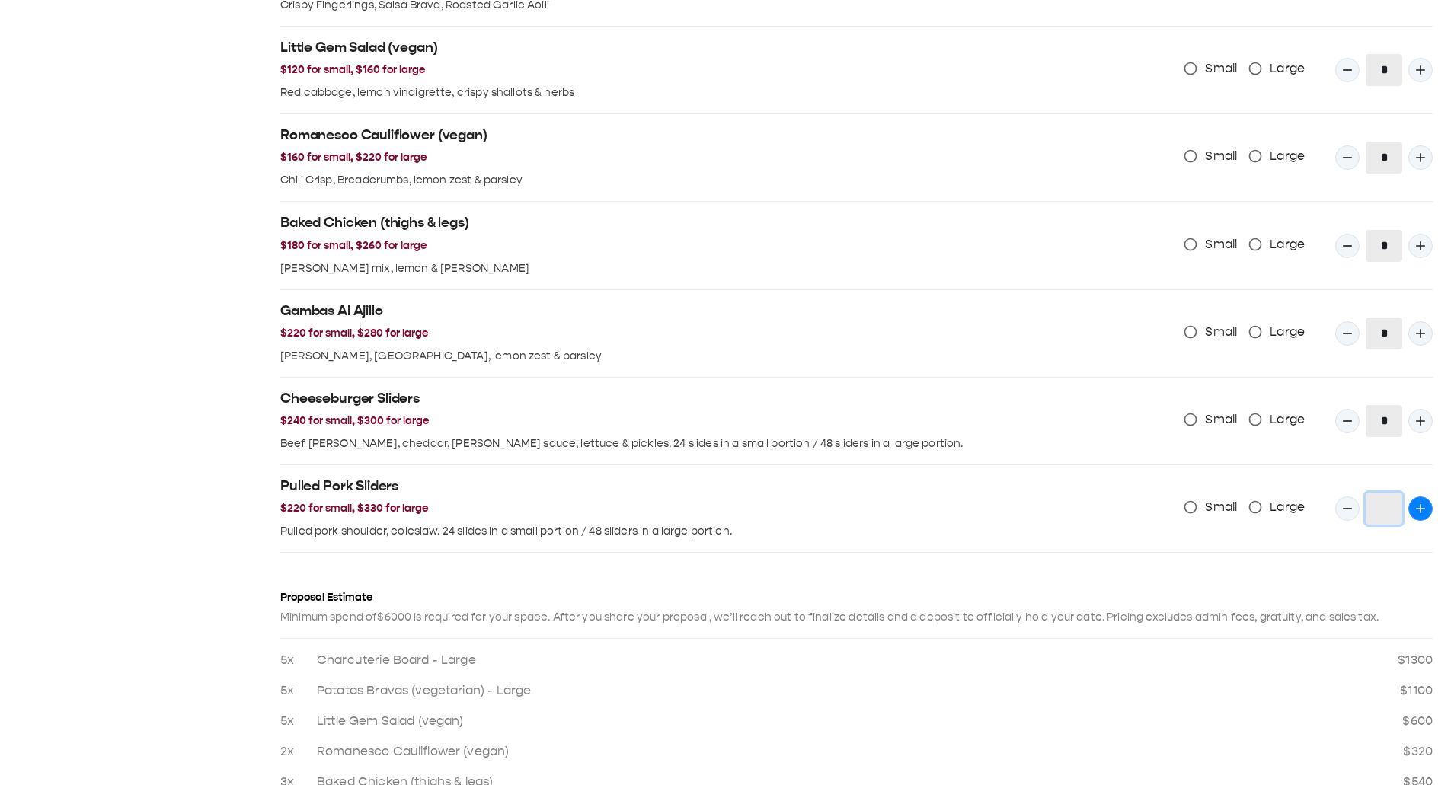
click at [1206, 113] on icon "Quantity Input" at bounding box center [1420, 508] width 15 height 15
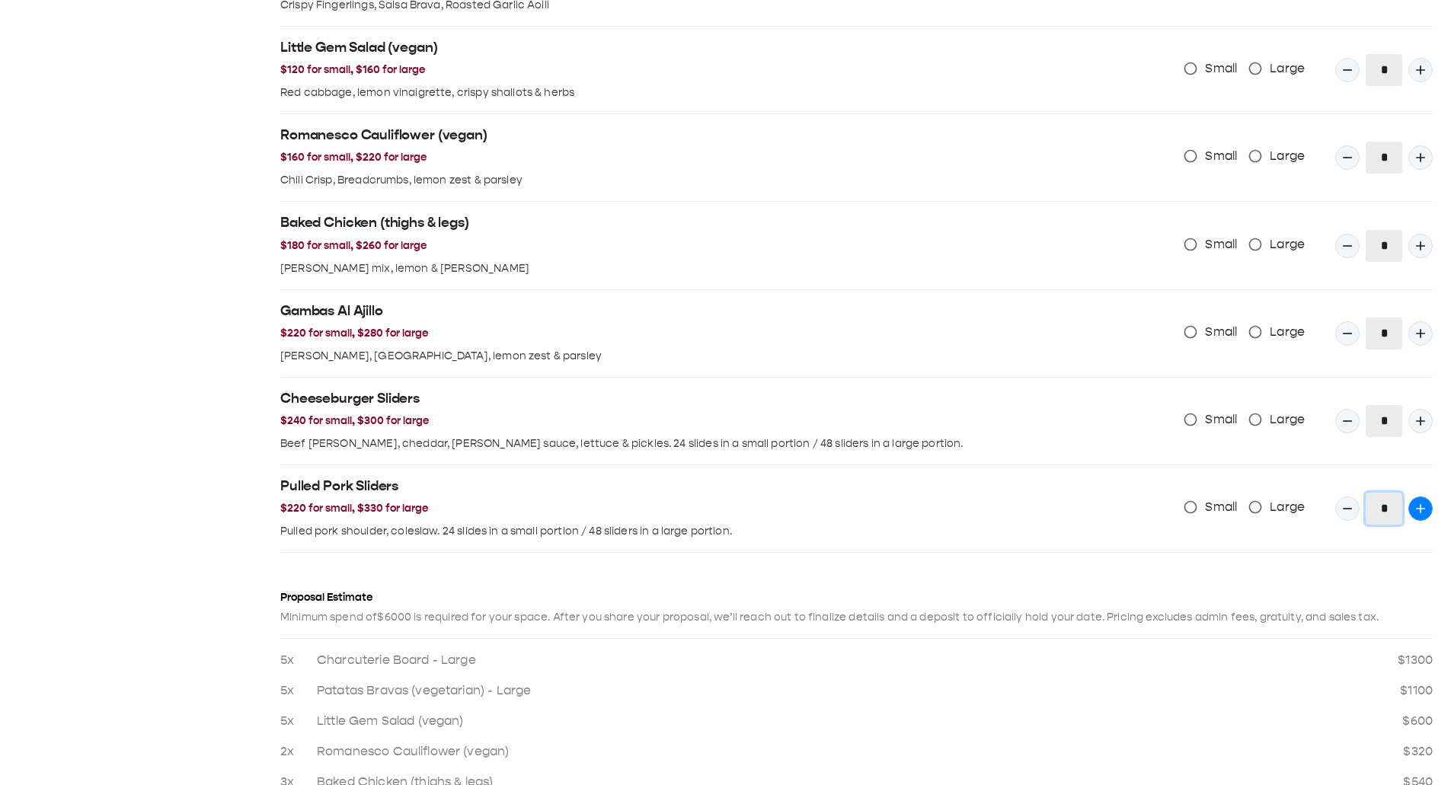
type input "*"
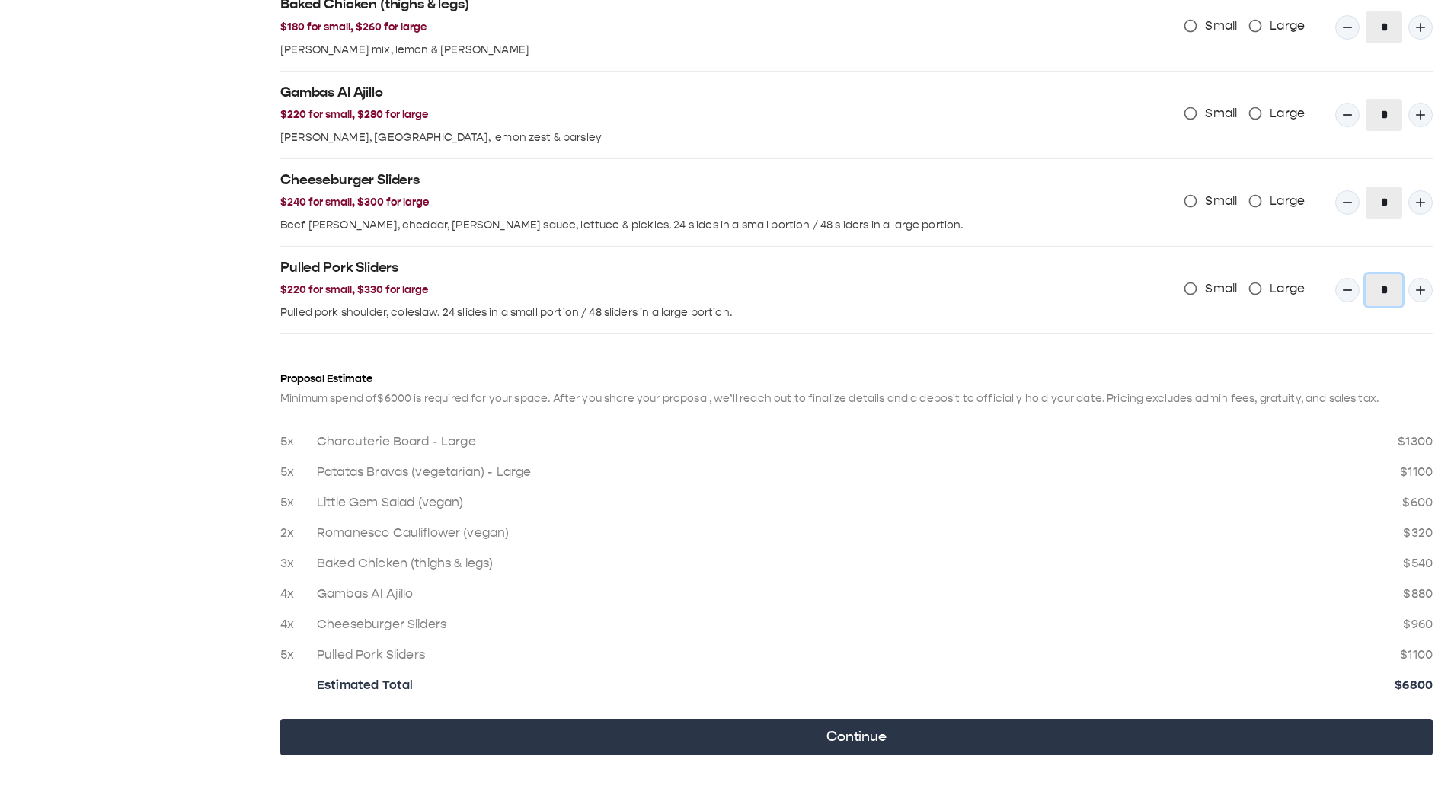
scroll to position [1840, 0]
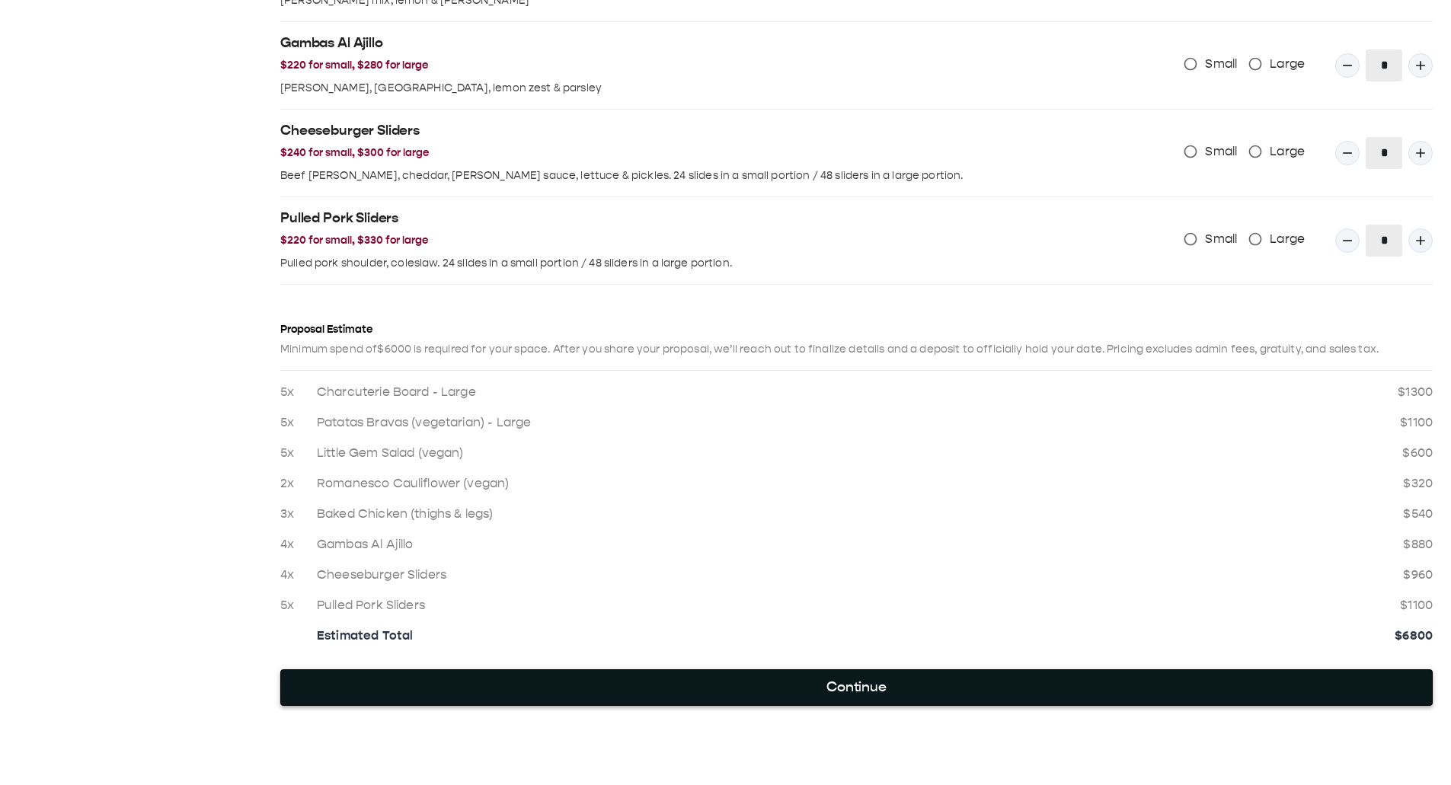
click at [1175, 113] on button "Continue" at bounding box center [856, 687] width 1152 height 37
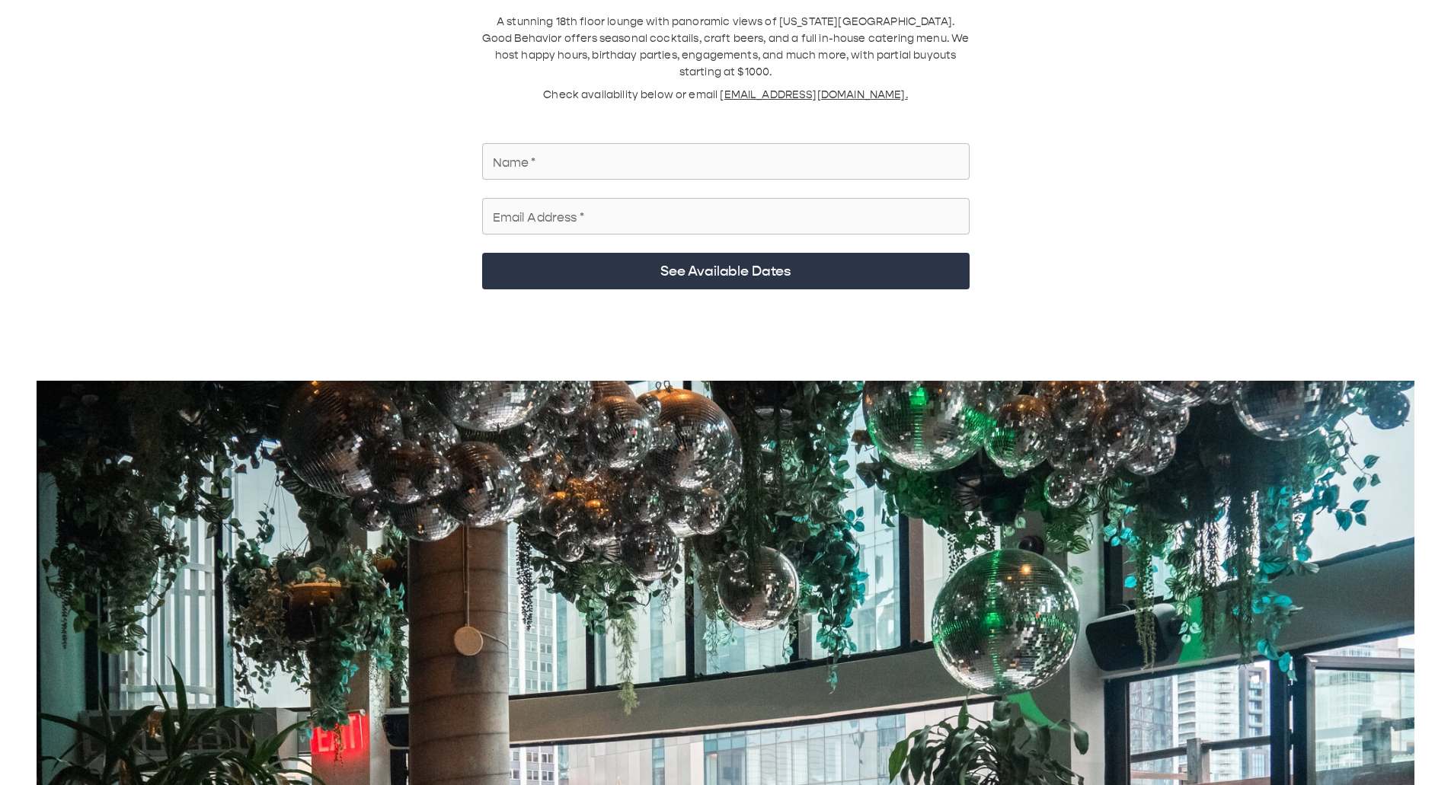
scroll to position [0, 0]
